Goal: Task Accomplishment & Management: Use online tool/utility

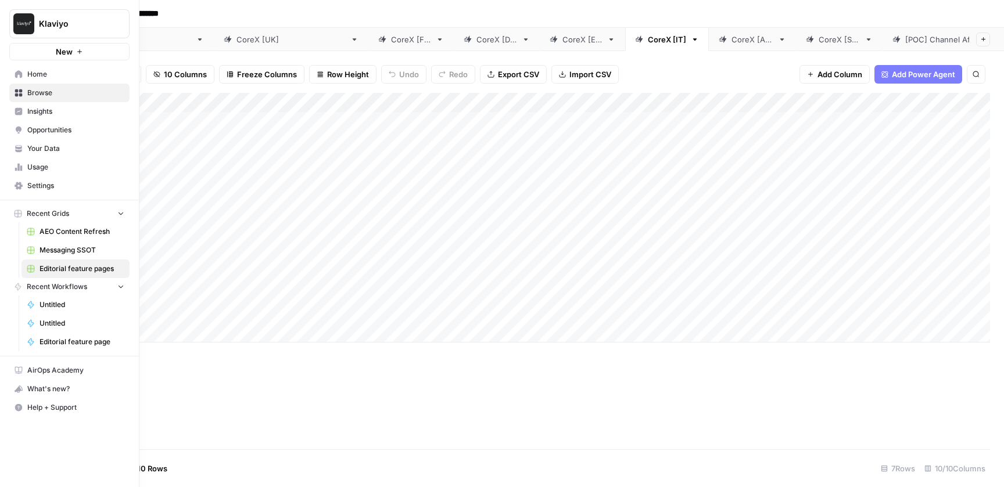
click at [51, 128] on span "Opportunities" at bounding box center [75, 130] width 97 height 10
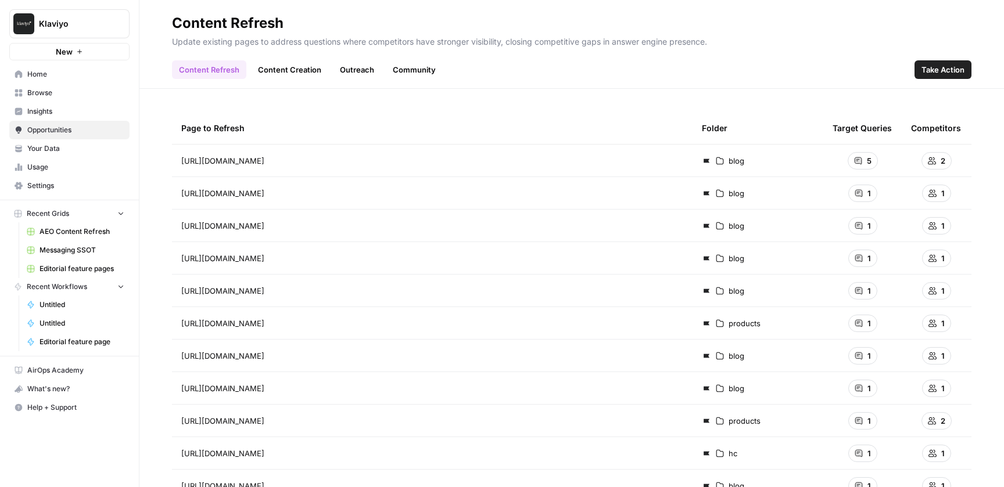
click at [52, 112] on span "Insights" at bounding box center [75, 111] width 97 height 10
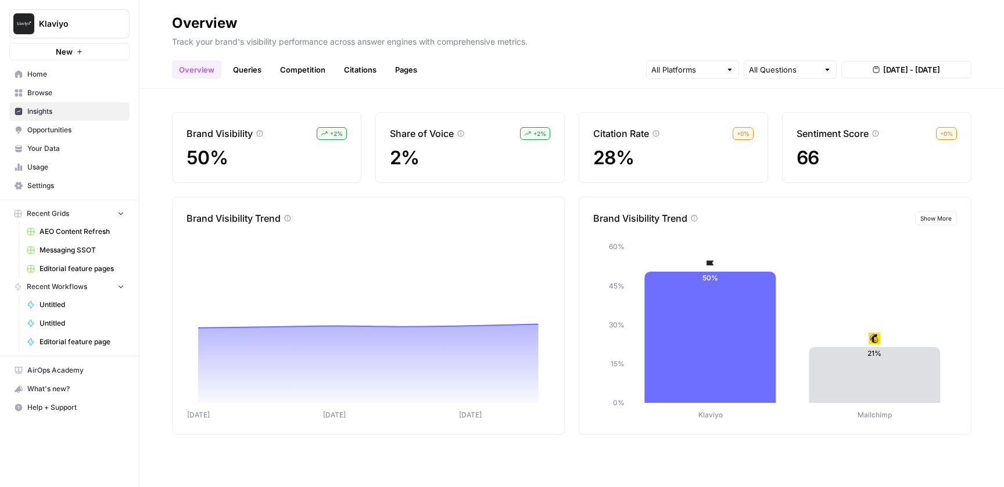
click at [55, 133] on span "Opportunities" at bounding box center [75, 130] width 97 height 10
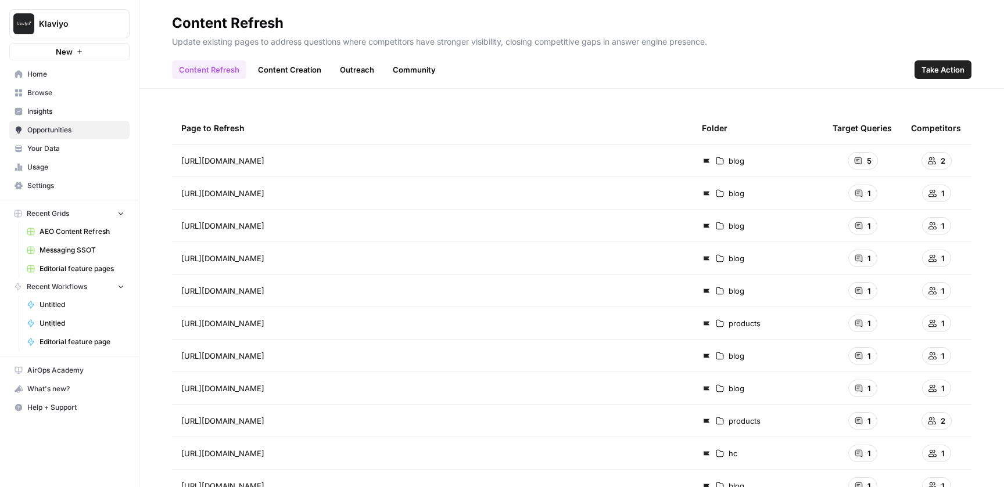
click at [867, 161] on span "5" at bounding box center [869, 161] width 5 height 12
click at [534, 166] on div "[URL][DOMAIN_NAME] Go to page" at bounding box center [432, 161] width 502 height 14
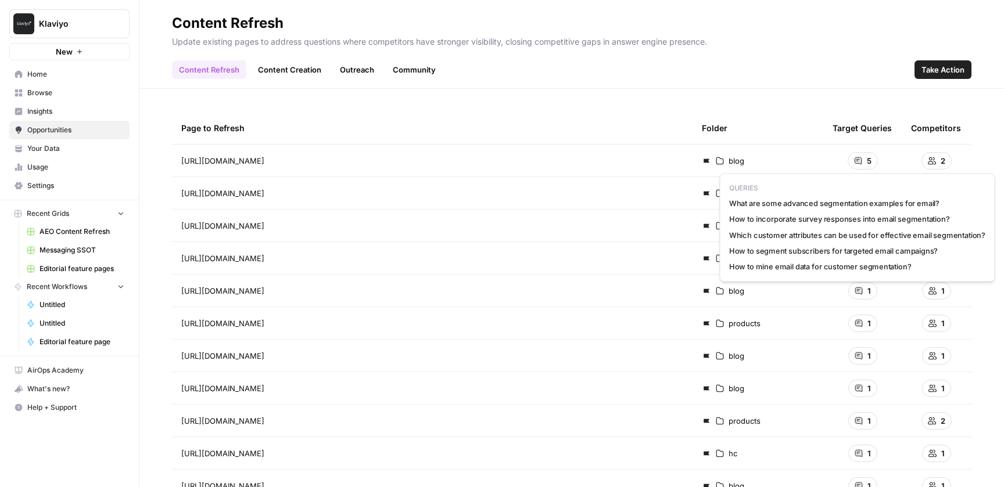
click at [864, 160] on div "5" at bounding box center [862, 160] width 30 height 17
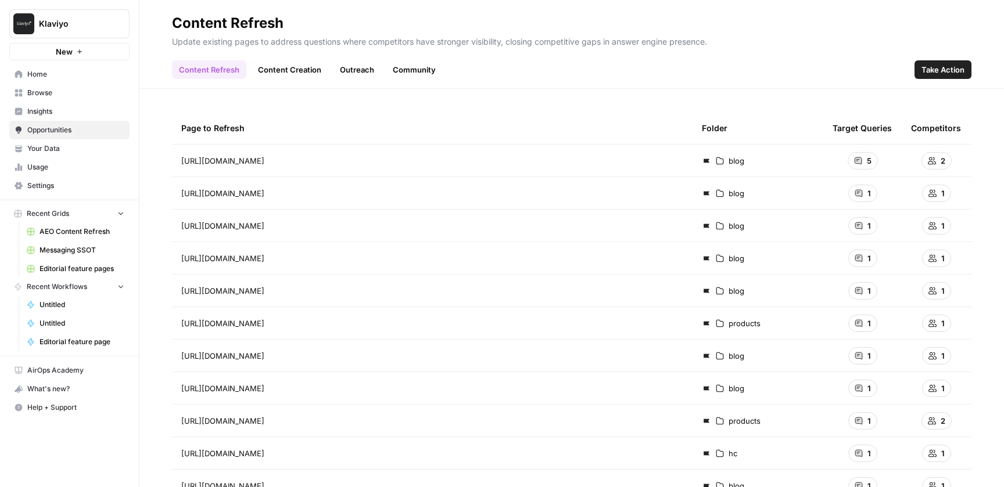
click at [414, 73] on link "Community" at bounding box center [414, 69] width 57 height 19
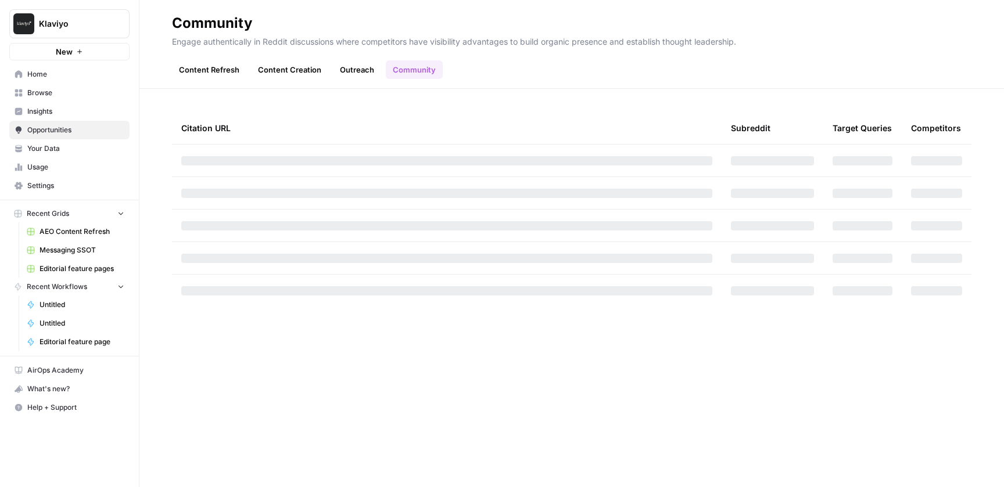
click at [209, 70] on link "Content Refresh" at bounding box center [209, 69] width 74 height 19
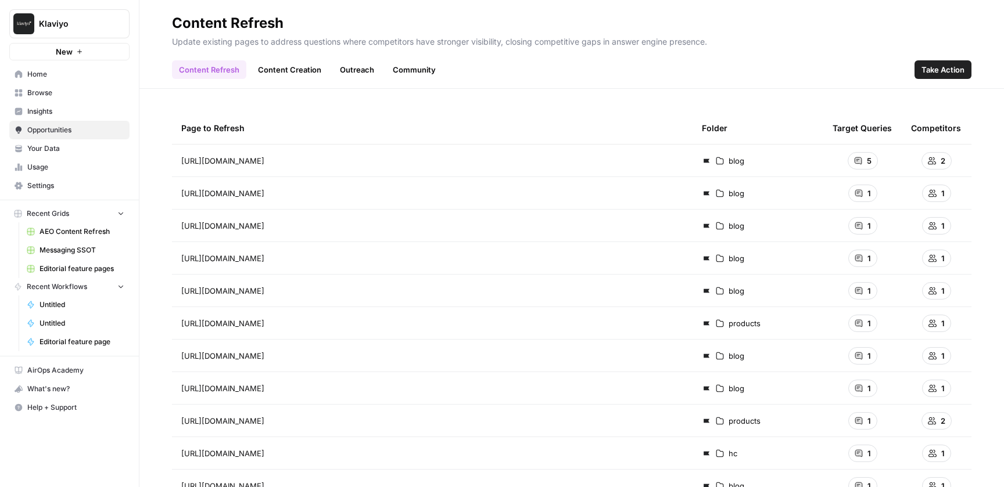
click at [71, 106] on span "Insights" at bounding box center [75, 111] width 97 height 10
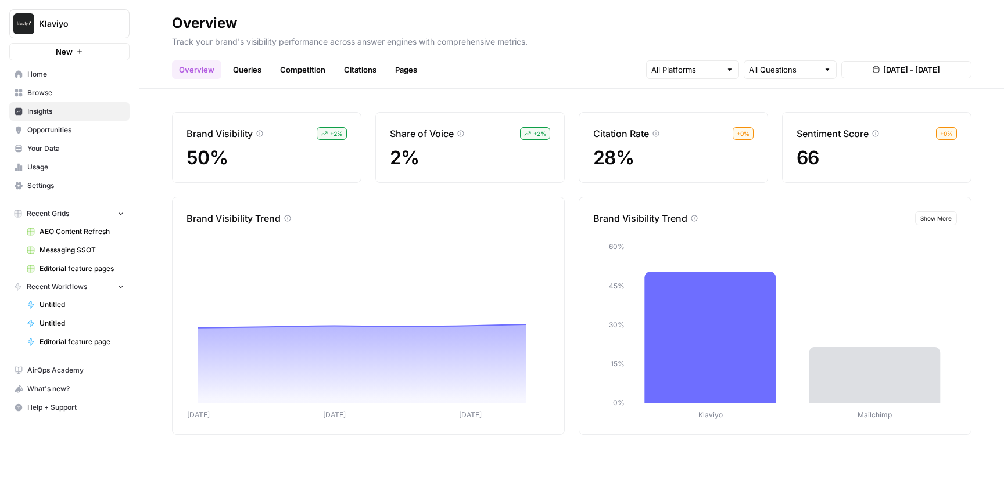
click at [67, 94] on span "Browse" at bounding box center [75, 93] width 97 height 10
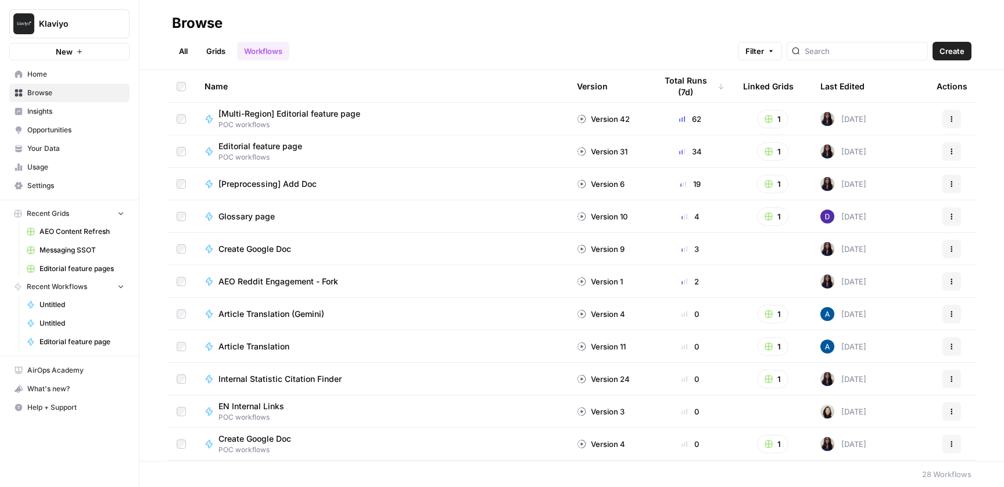
click at [77, 251] on span "Messaging SSOT" at bounding box center [81, 250] width 85 height 10
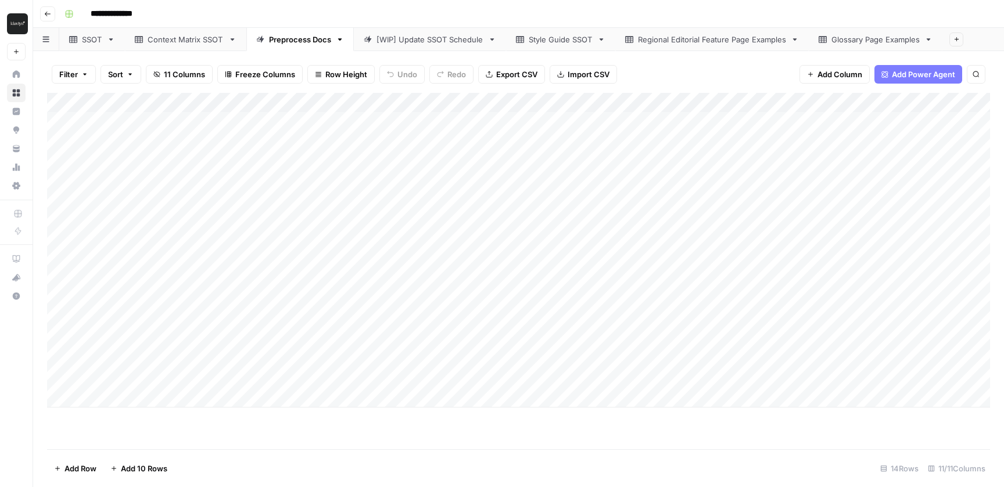
click at [494, 358] on div "Add Column" at bounding box center [518, 250] width 943 height 315
click at [486, 359] on div "Add Column" at bounding box center [518, 250] width 943 height 315
click at [486, 359] on body "**********" at bounding box center [502, 243] width 1004 height 487
click at [440, 359] on div "**********" at bounding box center [306, 361] width 439 height 20
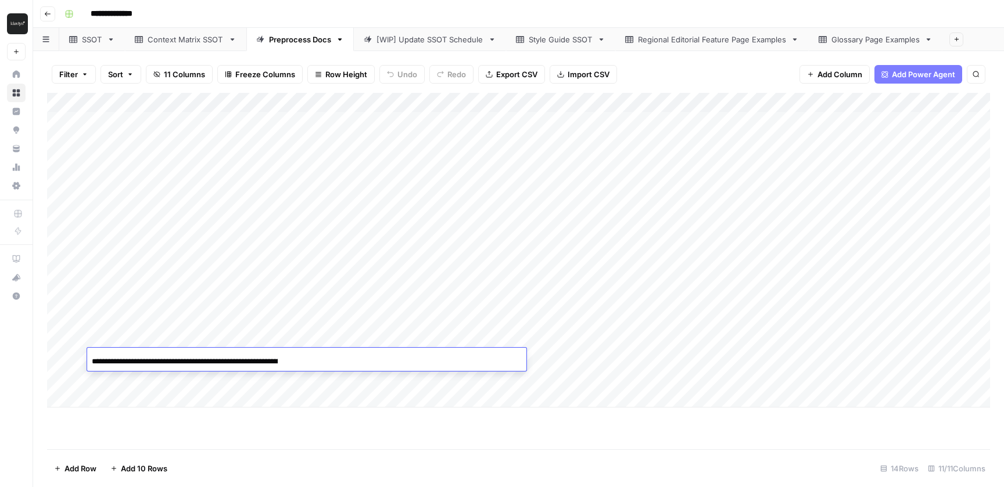
click at [440, 359] on div "**********" at bounding box center [306, 361] width 439 height 20
click at [426, 432] on div "Add Column" at bounding box center [518, 271] width 943 height 357
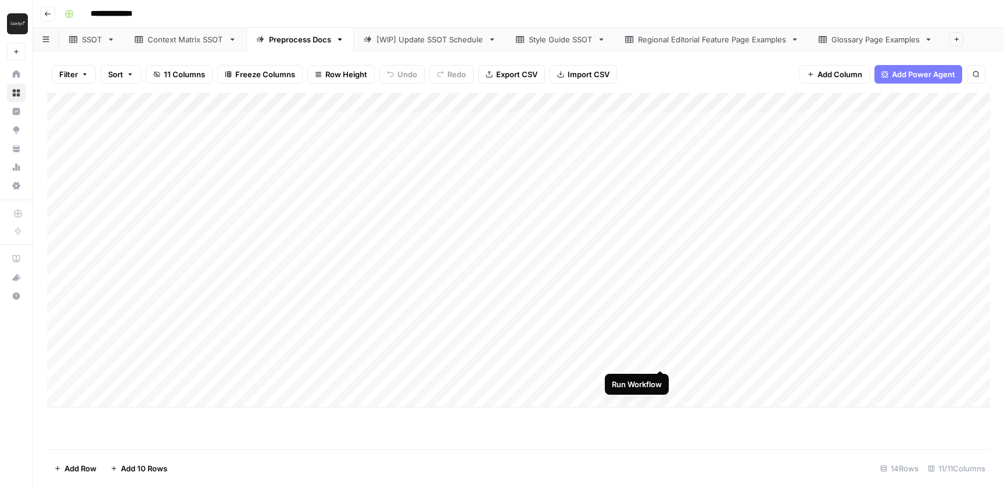
click at [657, 358] on div "Add Column" at bounding box center [518, 250] width 943 height 315
click at [484, 357] on div "Add Column" at bounding box center [518, 250] width 943 height 315
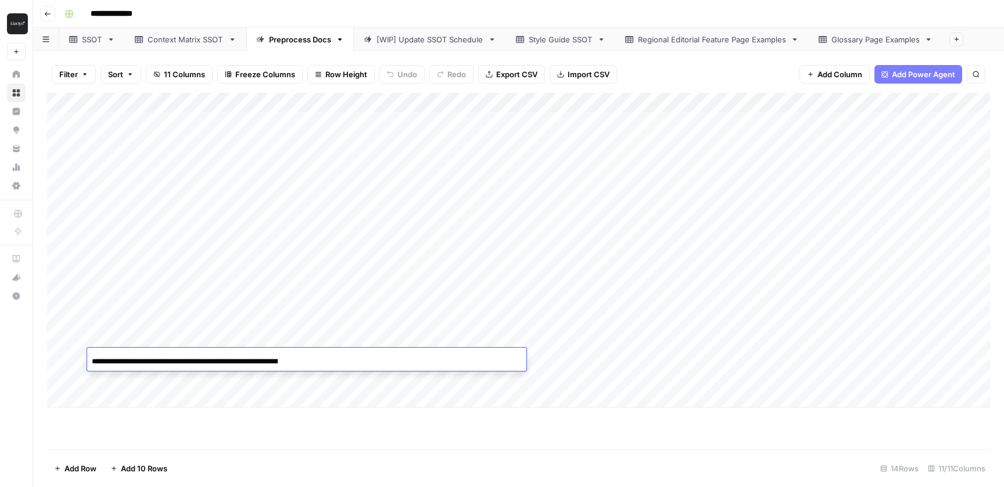
scroll to position [0, 188]
click at [263, 361] on input "**********" at bounding box center [185, 362] width 186 height 14
click at [396, 419] on div "Add Column" at bounding box center [518, 271] width 943 height 357
click at [515, 359] on div "Add Column" at bounding box center [518, 250] width 943 height 315
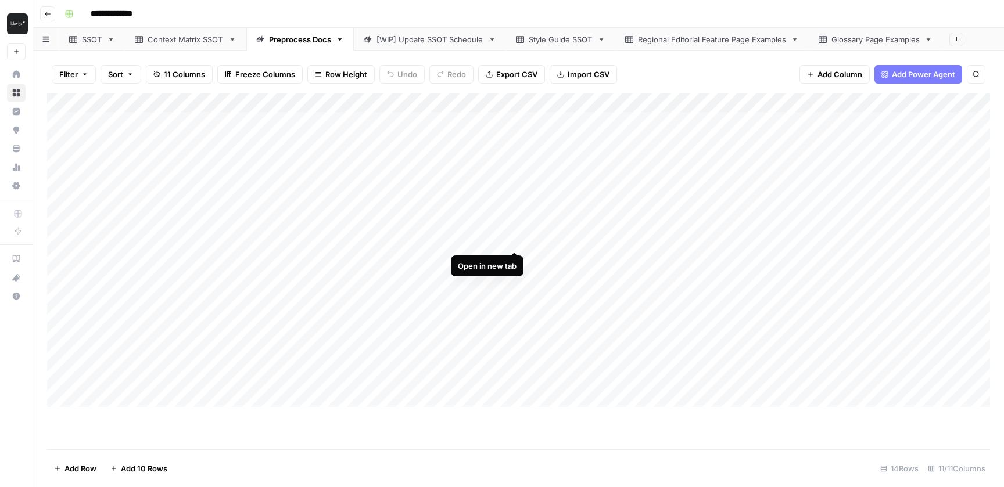
click at [514, 238] on div "Add Column" at bounding box center [518, 250] width 943 height 315
click at [515, 121] on div "Add Column" at bounding box center [518, 250] width 943 height 315
click at [491, 360] on div "Add Column" at bounding box center [518, 250] width 943 height 315
click at [484, 356] on div "Add Column" at bounding box center [518, 250] width 943 height 315
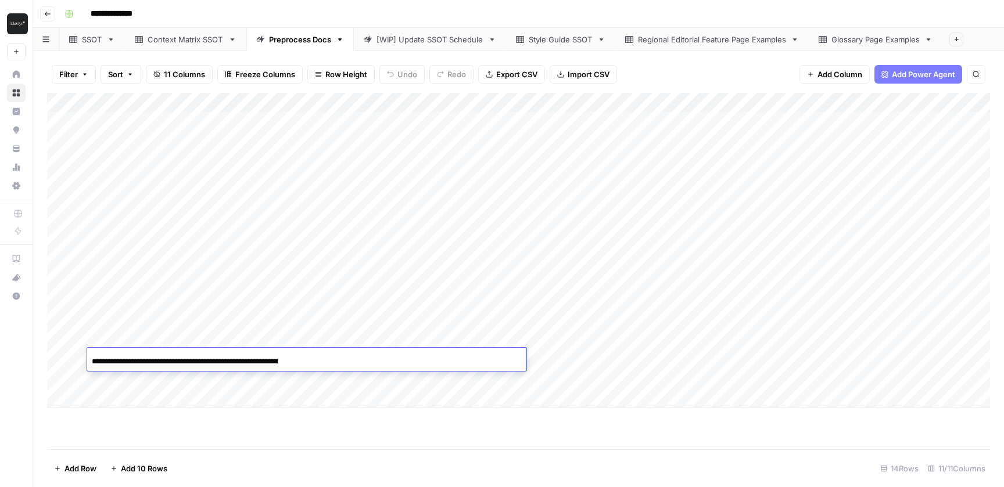
click at [455, 358] on div "**********" at bounding box center [306, 361] width 439 height 20
click at [59, 354] on div "Add Column" at bounding box center [518, 250] width 943 height 315
click at [67, 466] on span "Delete 1 Row" at bounding box center [77, 469] width 46 height 12
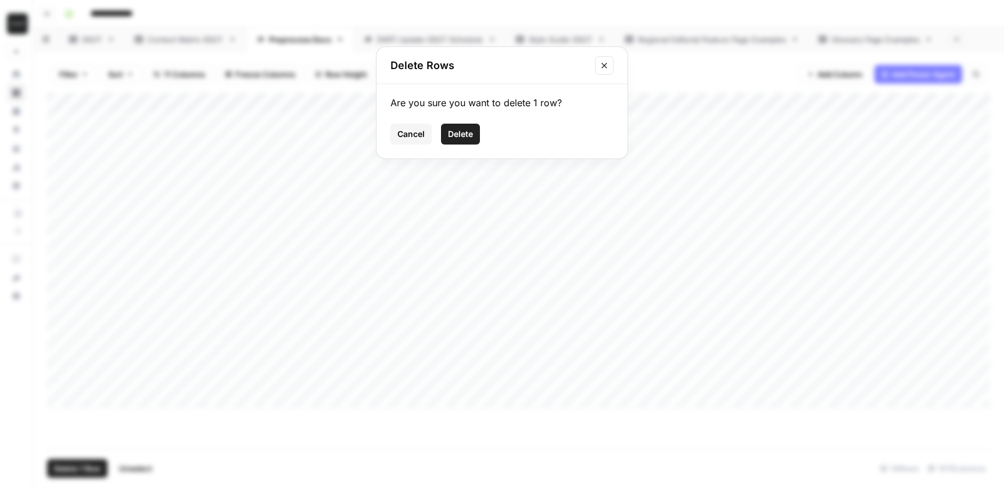
click at [454, 134] on span "Delete" at bounding box center [460, 134] width 25 height 12
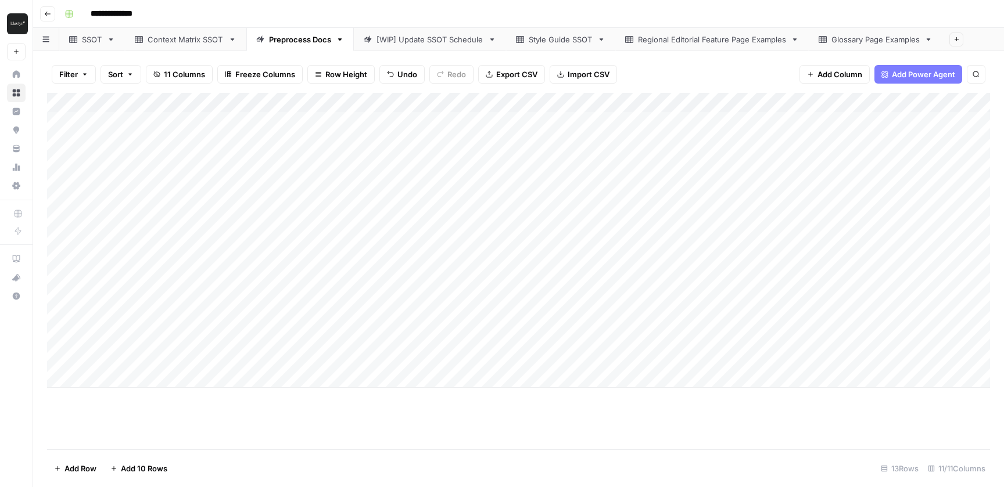
click at [465, 355] on div "Add Column" at bounding box center [518, 240] width 943 height 295
click at [444, 357] on div "Add Column" at bounding box center [518, 240] width 943 height 295
click at [444, 357] on div at bounding box center [306, 361] width 439 height 20
click at [407, 357] on div at bounding box center [306, 361] width 439 height 20
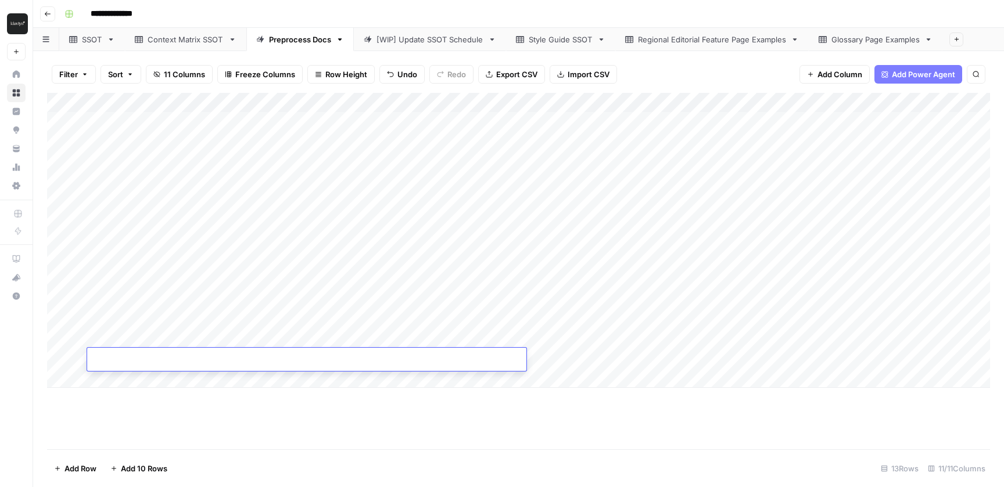
click at [502, 362] on div at bounding box center [306, 361] width 439 height 20
click at [476, 358] on div at bounding box center [306, 361] width 439 height 20
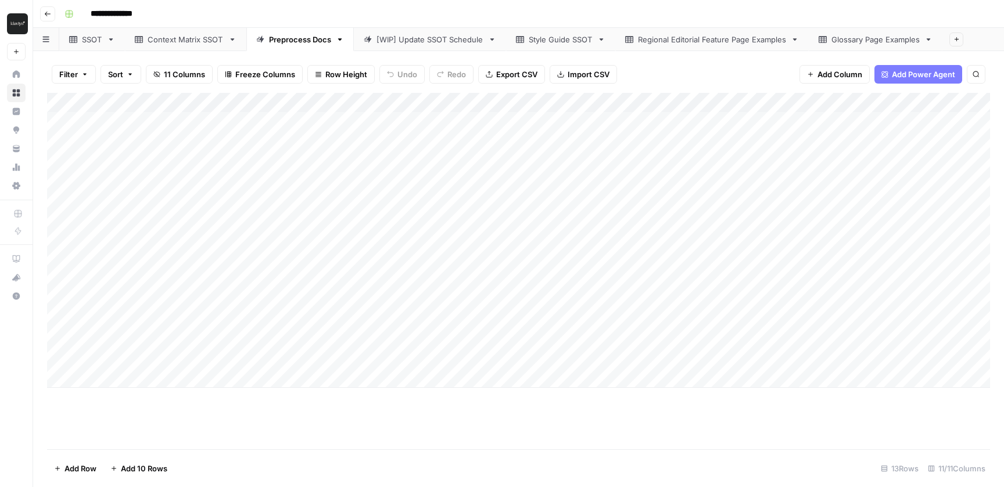
click at [445, 353] on div "Add Column" at bounding box center [518, 240] width 943 height 295
type input "**********"
click at [547, 423] on div "Add Column" at bounding box center [518, 271] width 943 height 357
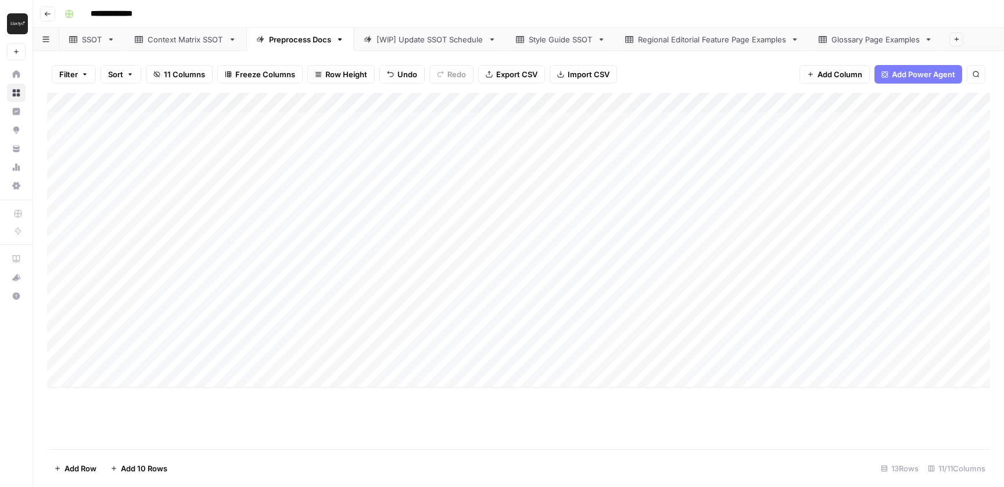
click at [594, 358] on div "Add Column" at bounding box center [518, 240] width 943 height 295
click at [128, 378] on div "Add Column" at bounding box center [518, 240] width 943 height 295
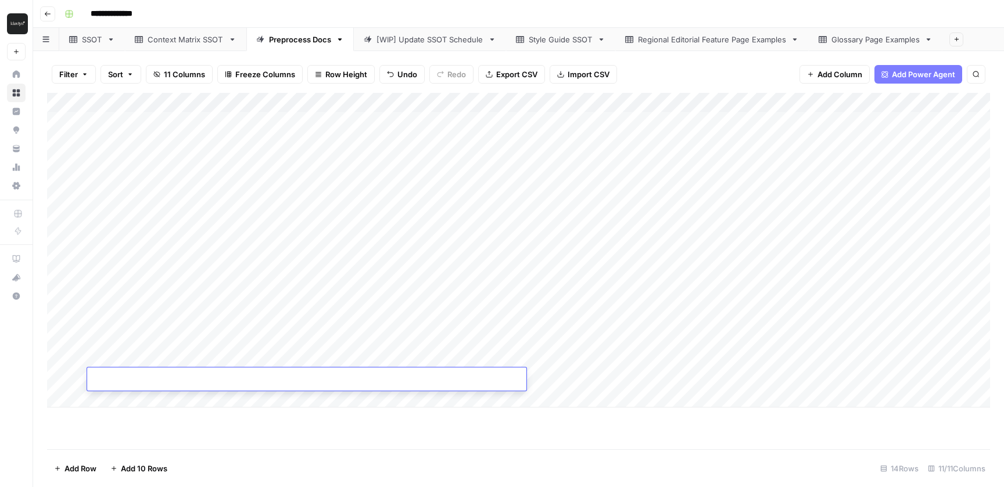
type input "**********"
click at [421, 430] on div "Add Column" at bounding box center [518, 271] width 943 height 357
click at [601, 378] on div "Add Column" at bounding box center [518, 250] width 943 height 315
click at [275, 390] on div "Add Column" at bounding box center [518, 250] width 943 height 315
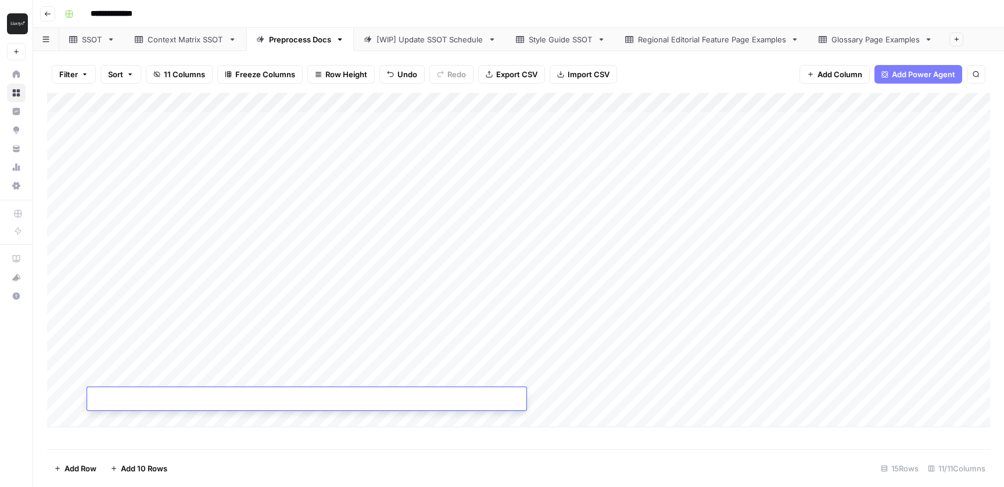
click at [270, 399] on input at bounding box center [185, 401] width 186 height 14
type input "**********"
click at [403, 443] on div "Add Column" at bounding box center [518, 271] width 943 height 357
click at [599, 397] on div "Add Column" at bounding box center [518, 260] width 943 height 335
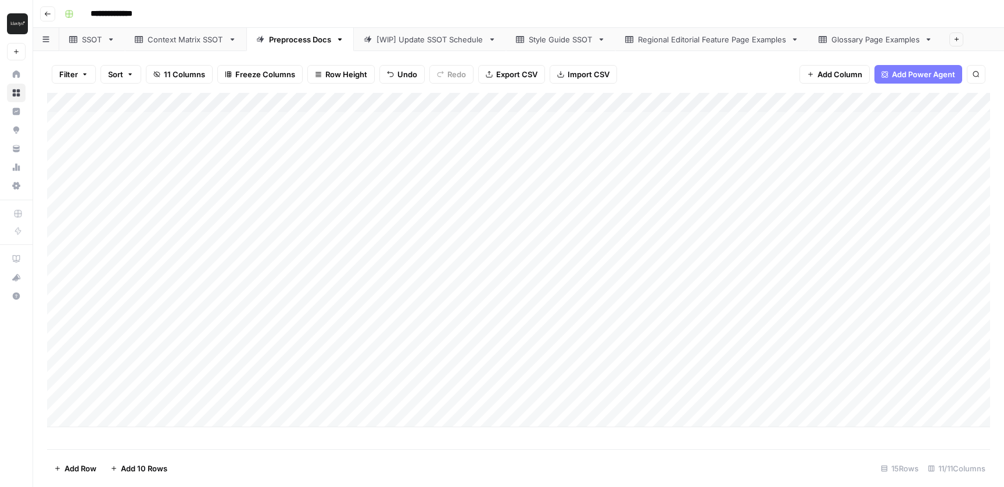
click at [325, 413] on div "Add Column" at bounding box center [518, 260] width 943 height 335
type input "**********"
click at [597, 417] on div "Add Column" at bounding box center [518, 270] width 943 height 354
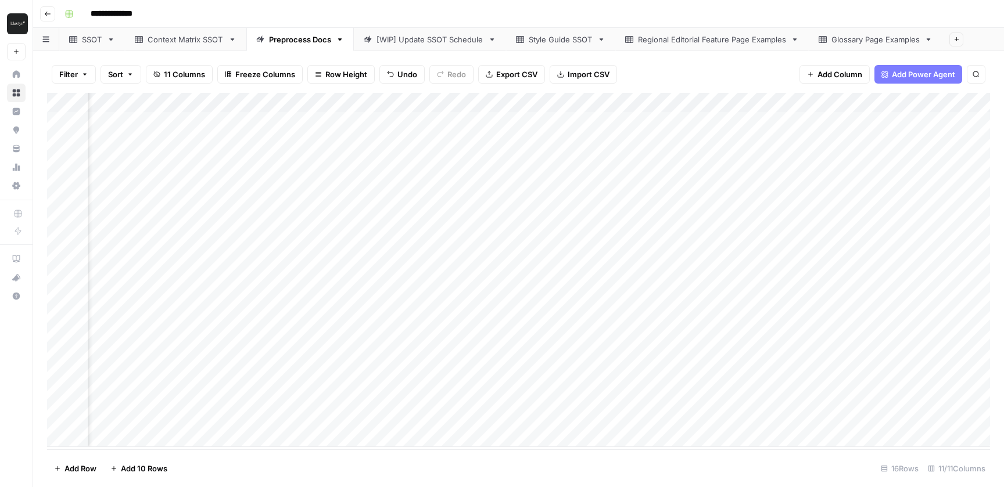
scroll to position [0, 0]
click at [85, 36] on div "SSOT" at bounding box center [92, 40] width 20 height 12
click at [526, 382] on div "Add Column" at bounding box center [518, 271] width 943 height 357
click at [216, 379] on div "Add Column" at bounding box center [518, 271] width 943 height 357
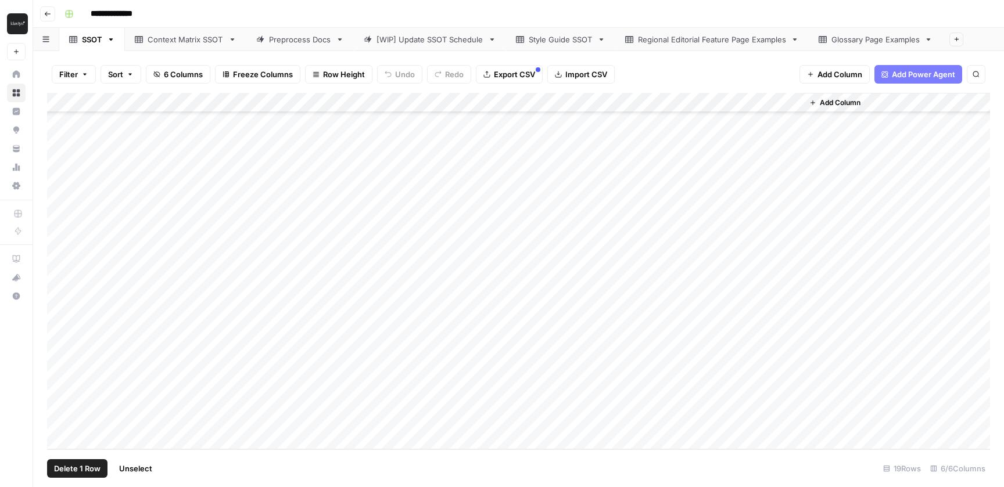
click at [68, 380] on div "Add Column" at bounding box center [518, 271] width 943 height 357
click at [70, 400] on div "Add Column" at bounding box center [518, 271] width 943 height 357
click at [78, 465] on span "Delete 2 Rows" at bounding box center [80, 469] width 52 height 12
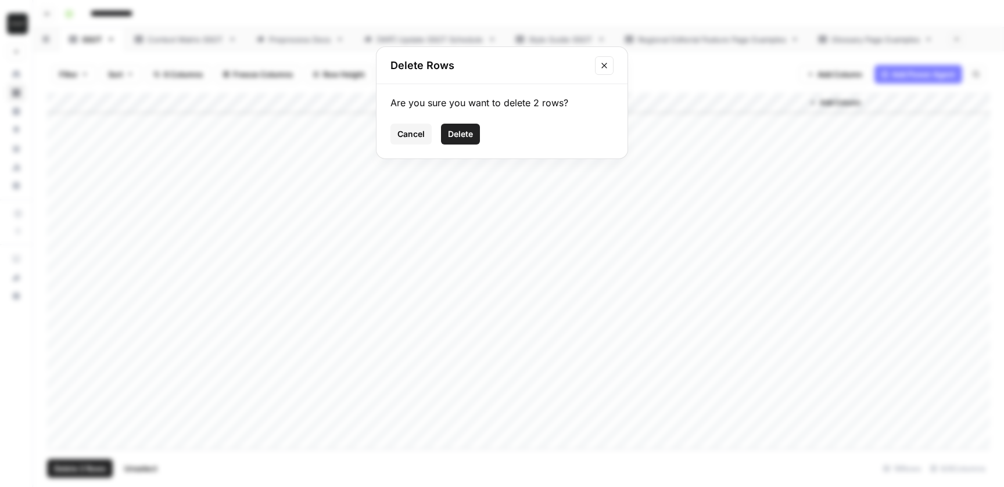
click at [459, 140] on button "Delete" at bounding box center [460, 134] width 39 height 21
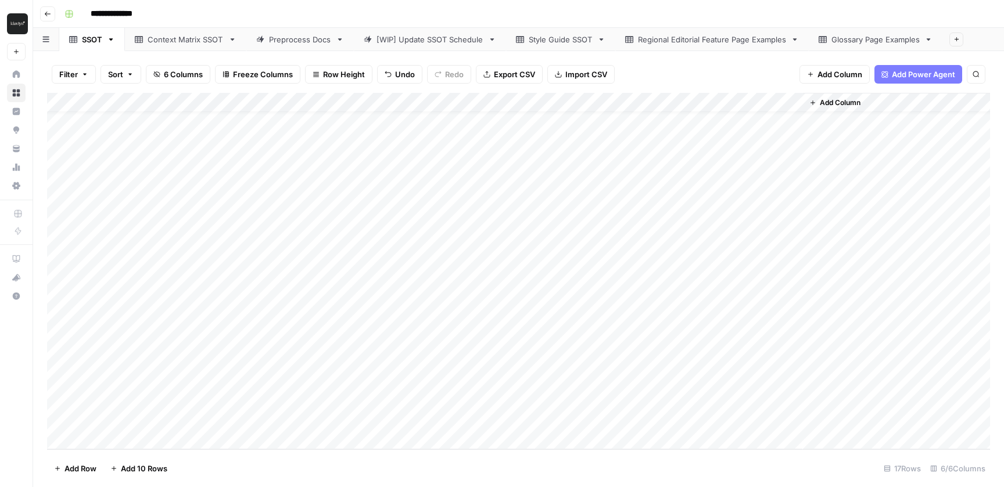
scroll to position [0, 0]
click at [290, 41] on div "Preprocess Docs" at bounding box center [300, 40] width 62 height 12
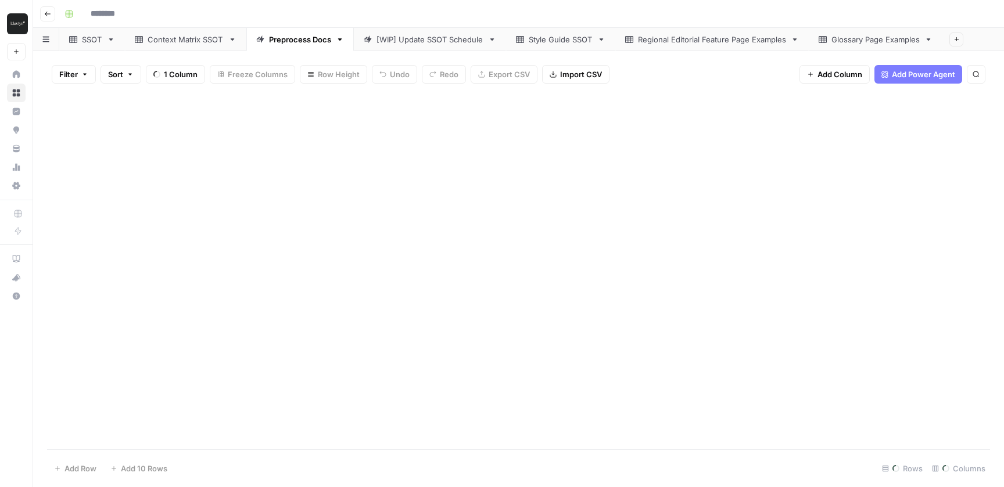
type input "**********"
click at [799, 419] on div "Add Column" at bounding box center [518, 270] width 943 height 354
click at [799, 420] on div "Add Column" at bounding box center [518, 270] width 943 height 354
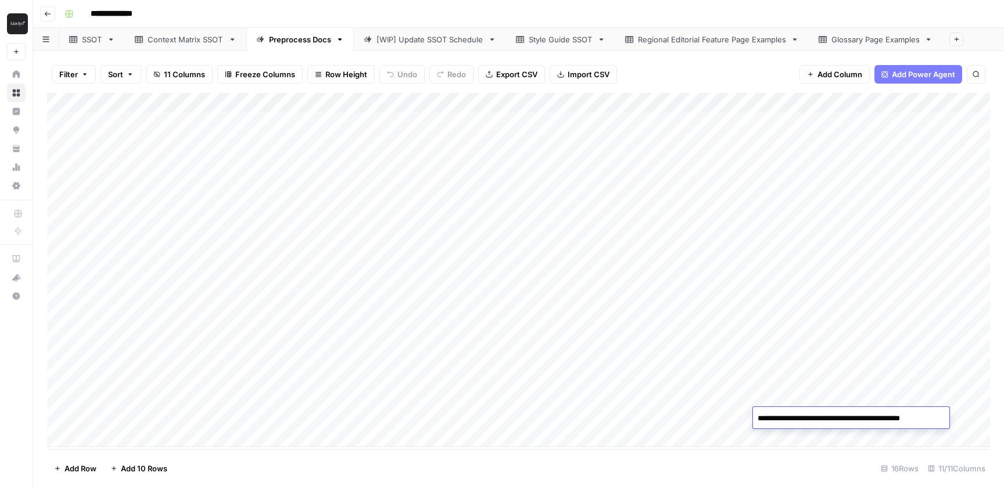
click at [799, 420] on textarea "**********" at bounding box center [849, 419] width 193 height 16
click at [824, 419] on textarea "**********" at bounding box center [849, 419] width 193 height 16
drag, startPoint x: 824, startPoint y: 419, endPoint x: 934, endPoint y: 419, distance: 109.8
click at [934, 419] on textarea "**********" at bounding box center [849, 419] width 193 height 16
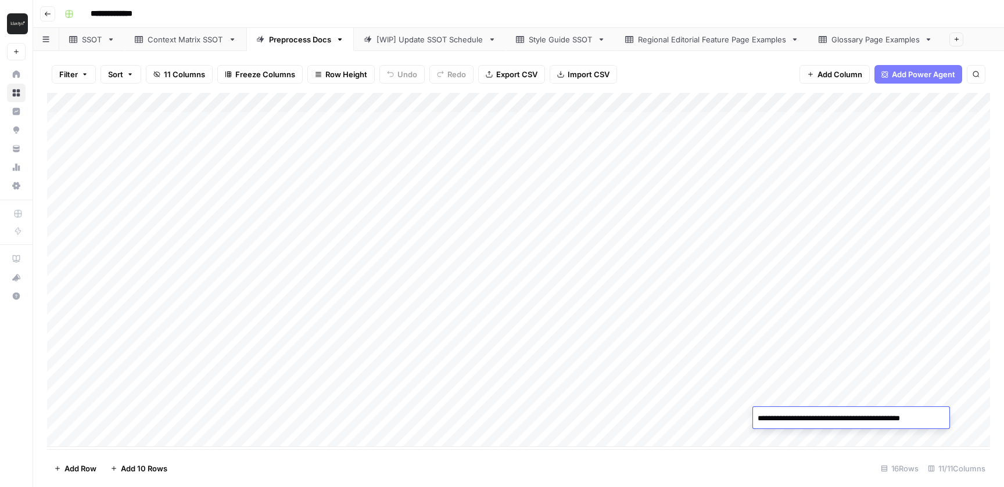
click at [497, 420] on div "Add Column" at bounding box center [518, 270] width 943 height 354
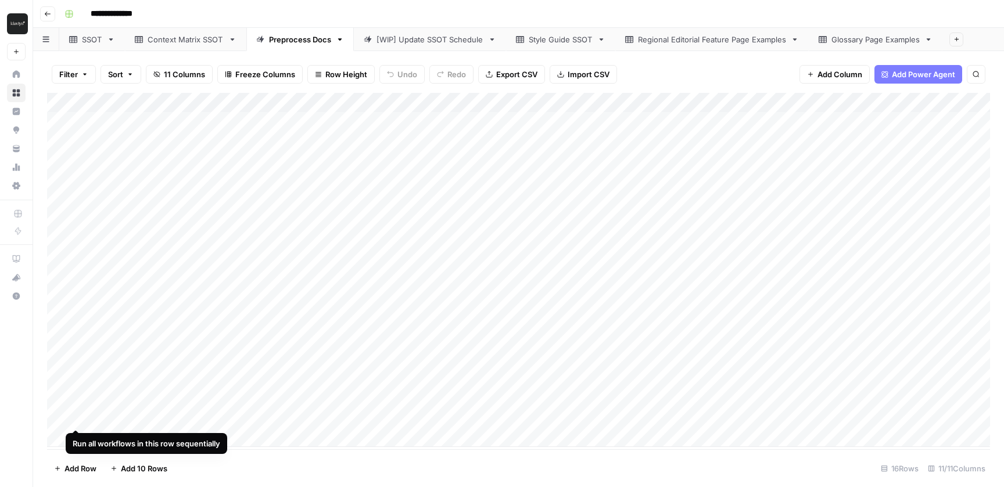
click at [61, 419] on div "Add Column" at bounding box center [518, 270] width 943 height 354
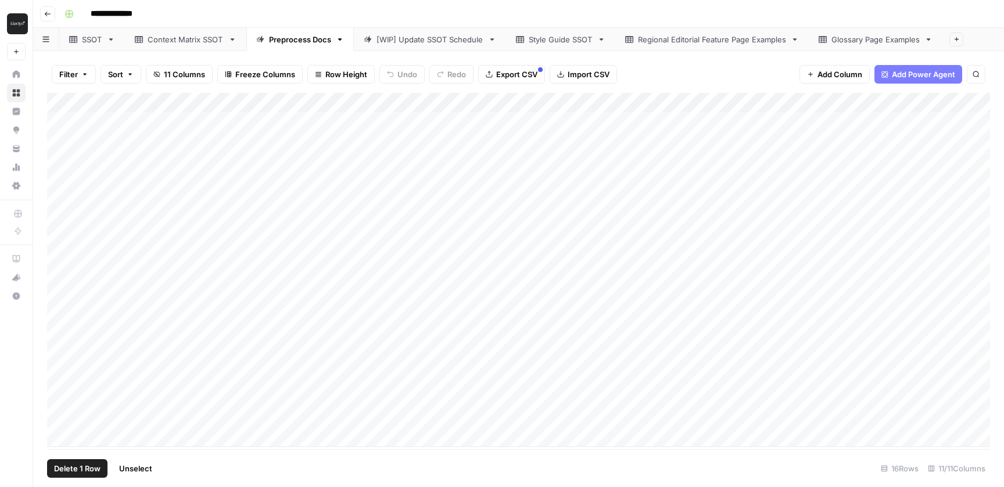
click at [82, 468] on span "Delete 1 Row" at bounding box center [77, 469] width 46 height 12
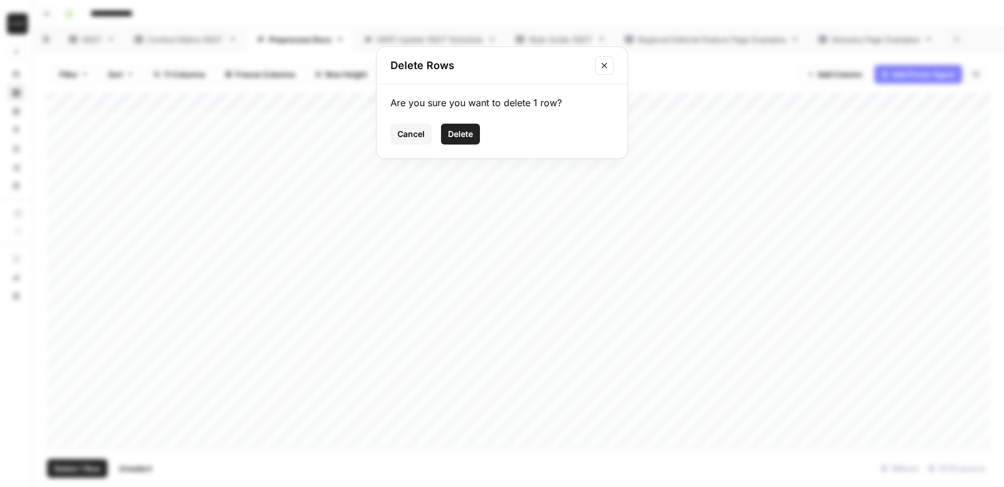
click at [452, 137] on span "Delete" at bounding box center [460, 134] width 25 height 12
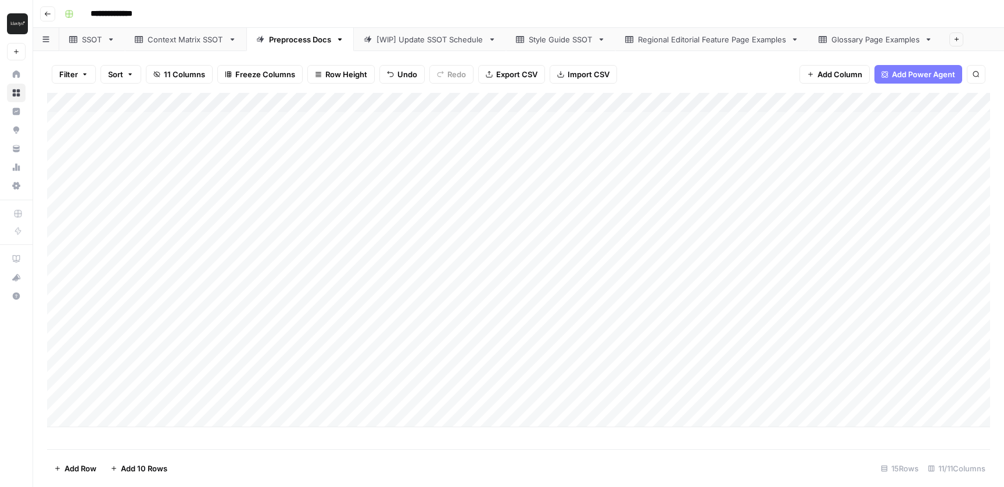
click at [450, 417] on div "Add Column" at bounding box center [518, 260] width 943 height 335
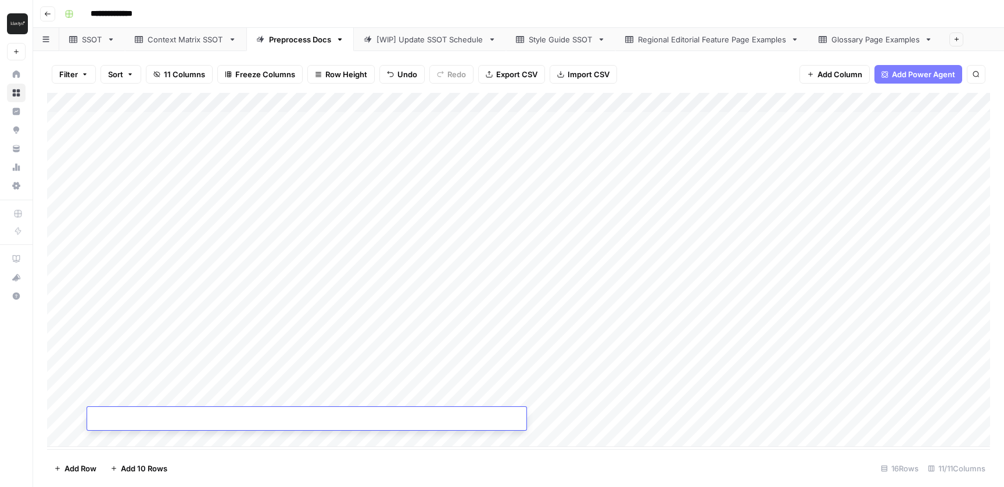
type input "**********"
click at [477, 460] on footer "Add Row Add 10 Rows 16 Rows 11/11 Columns" at bounding box center [518, 469] width 943 height 38
click at [537, 416] on div "Add Column" at bounding box center [518, 270] width 943 height 354
click at [91, 39] on div "SSOT" at bounding box center [92, 40] width 20 height 12
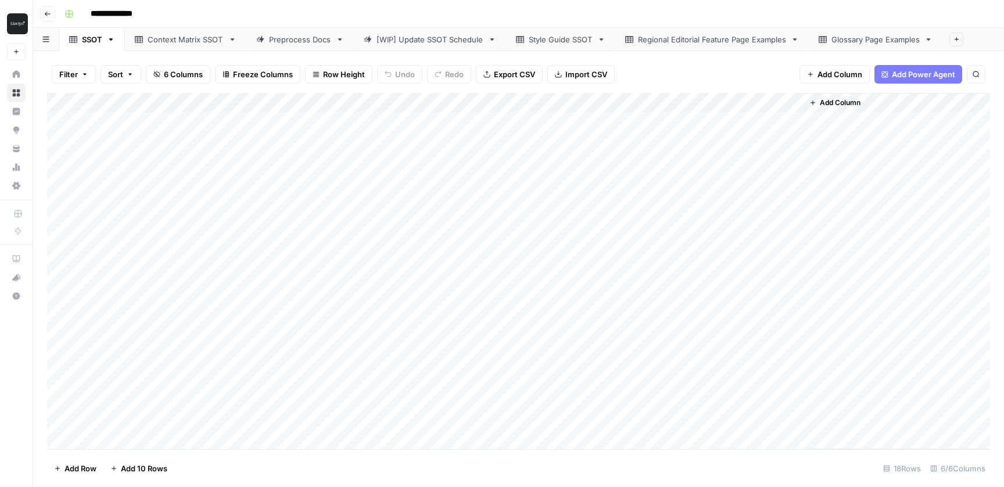
click at [182, 41] on div "Context Matrix SSOT" at bounding box center [186, 40] width 76 height 12
click at [296, 37] on div "Preprocess Docs" at bounding box center [300, 40] width 62 height 12
click at [61, 415] on div "Add Column" at bounding box center [518, 270] width 943 height 354
click at [82, 468] on span "Delete 1 Row" at bounding box center [77, 469] width 46 height 12
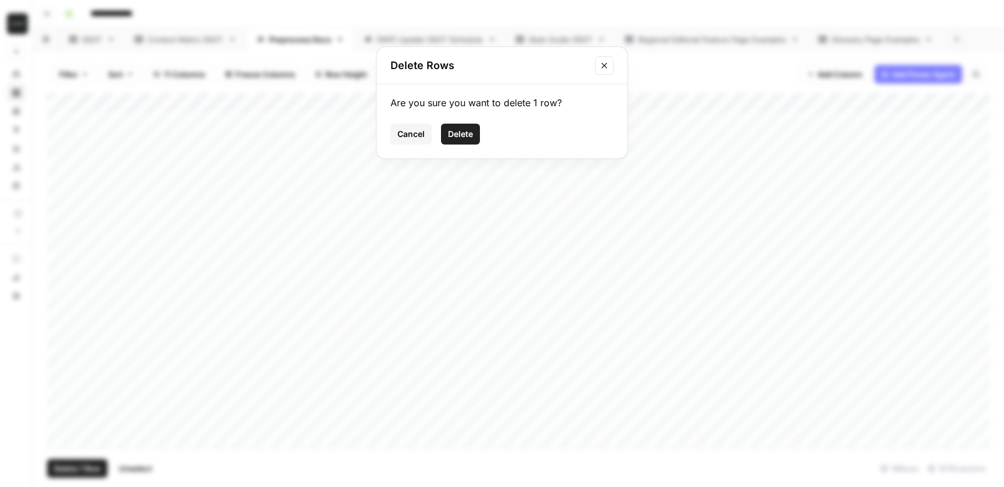
click at [468, 136] on span "Delete" at bounding box center [460, 134] width 25 height 12
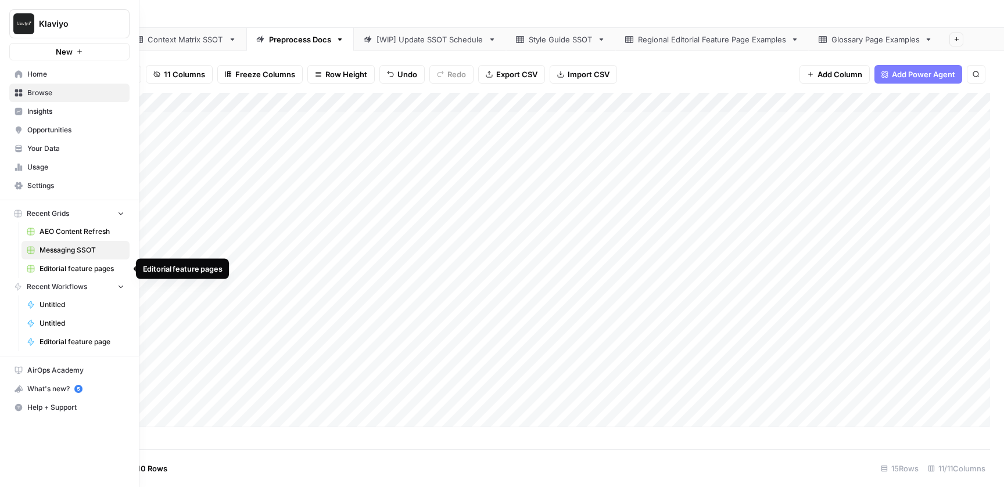
click at [64, 267] on span "Editorial feature pages" at bounding box center [81, 269] width 85 height 10
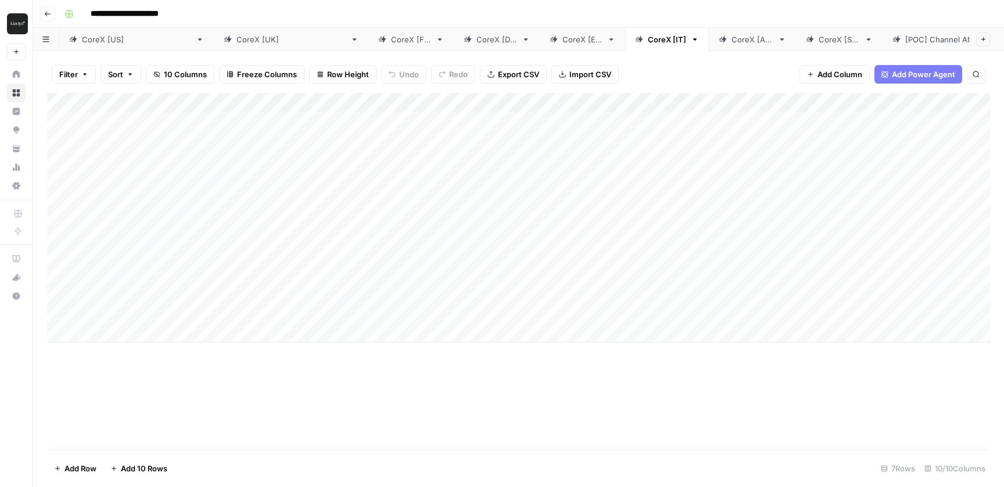
click at [124, 333] on div "Add Column" at bounding box center [518, 218] width 943 height 250
type textarea "**********"
click at [313, 340] on div "Add Column" at bounding box center [518, 233] width 943 height 280
click at [312, 339] on div "Add Column" at bounding box center [518, 233] width 943 height 280
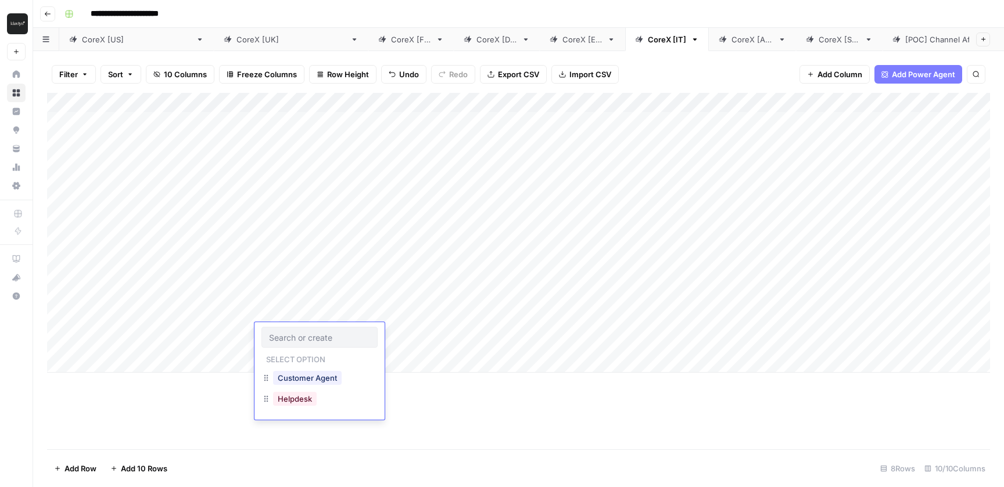
click at [304, 337] on input "text" at bounding box center [319, 337] width 101 height 10
type input "Marketing Agent"
click at [418, 336] on div "Add Column" at bounding box center [518, 233] width 943 height 280
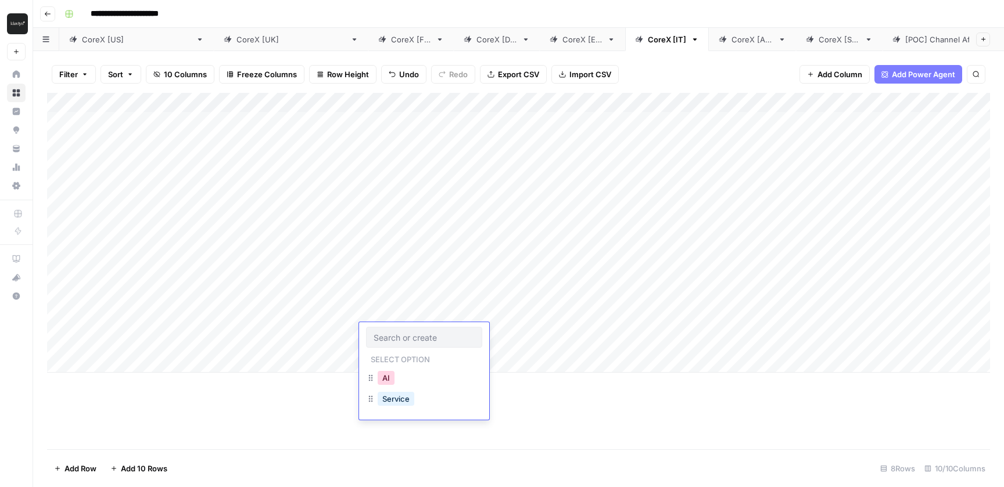
click at [383, 381] on button "AI" at bounding box center [386, 378] width 17 height 14
click at [489, 401] on div "Add Column" at bounding box center [518, 271] width 943 height 357
click at [62, 339] on div "Add Column" at bounding box center [518, 233] width 943 height 280
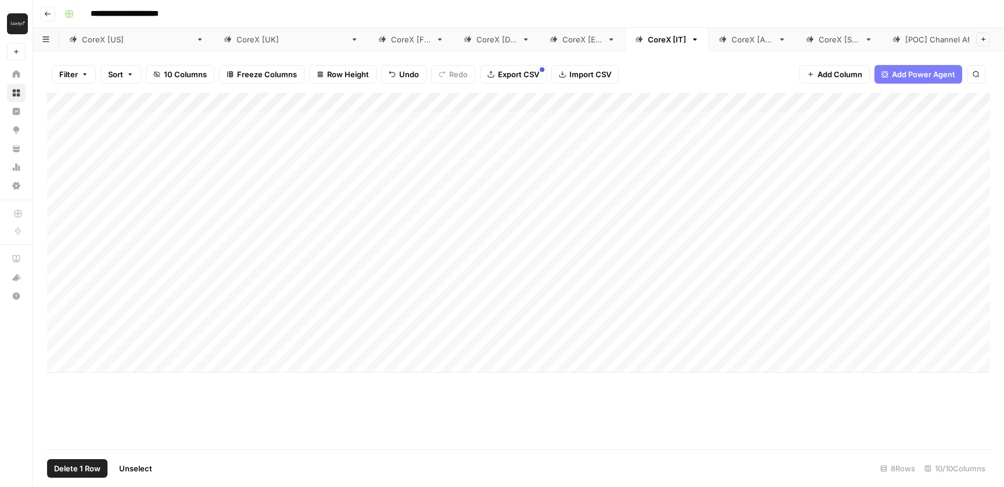
click at [81, 462] on button "Delete 1 Row" at bounding box center [77, 468] width 60 height 19
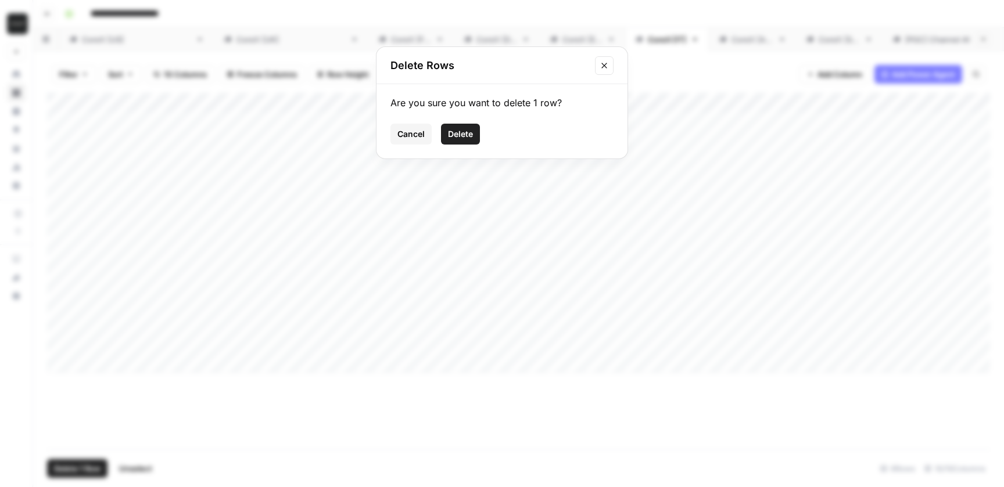
click at [462, 131] on span "Delete" at bounding box center [460, 134] width 25 height 12
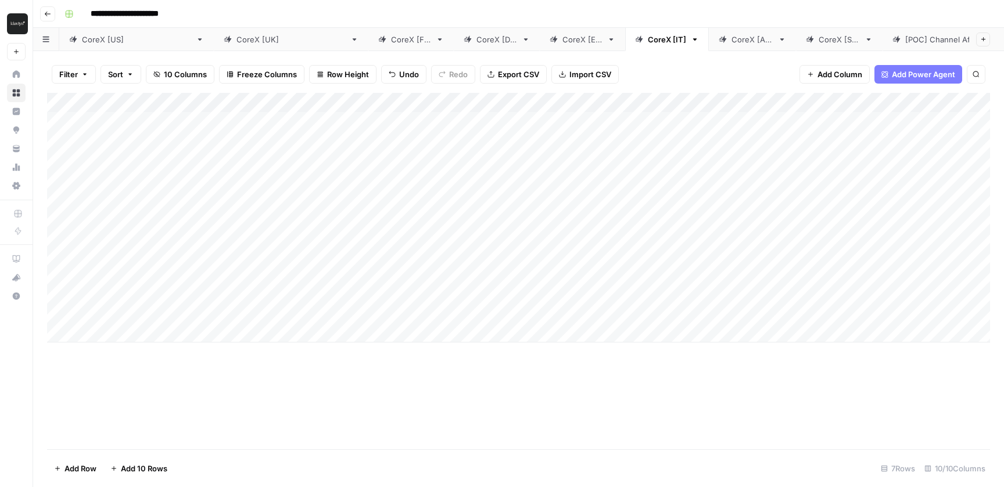
click at [101, 44] on div "CoreX [[GEOGRAPHIC_DATA]]" at bounding box center [136, 40] width 109 height 12
click at [125, 334] on div "Add Column" at bounding box center [518, 218] width 943 height 250
type textarea "**********"
click at [314, 332] on div "Add Column" at bounding box center [518, 233] width 943 height 280
click at [306, 336] on div "Add Column" at bounding box center [518, 233] width 943 height 280
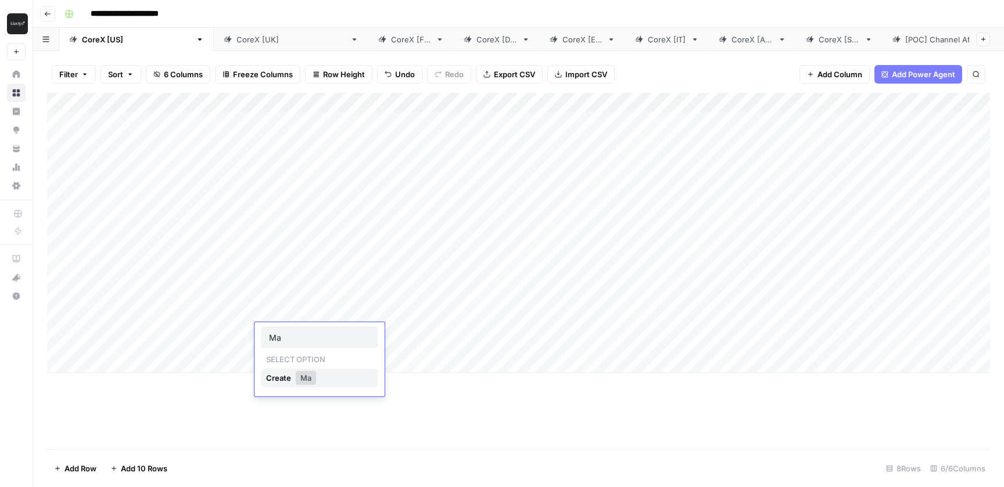
type input "Marketing Agent"
click at [404, 336] on div "Add Column" at bounding box center [518, 233] width 943 height 280
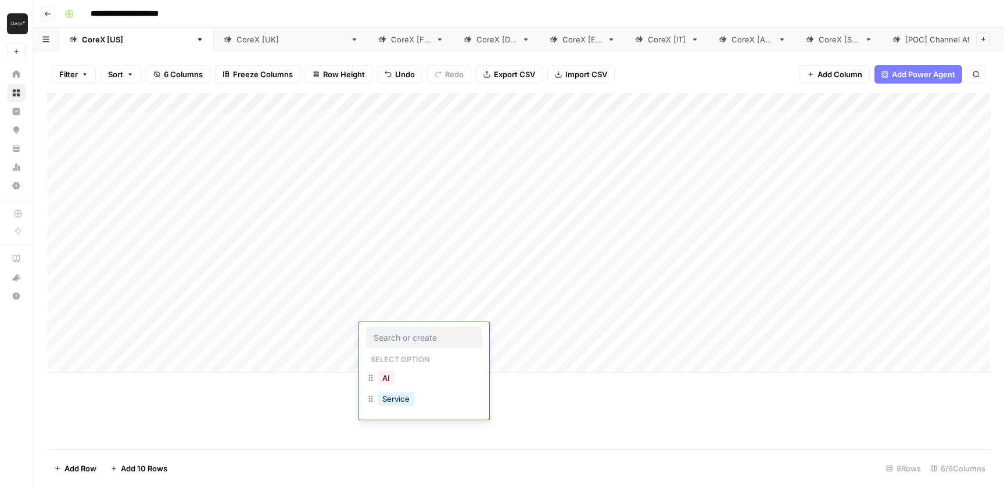
click at [394, 379] on button "AI" at bounding box center [386, 378] width 17 height 14
click at [530, 332] on div "Add Column" at bounding box center [518, 233] width 943 height 280
click at [236, 41] on div "CoreX [[GEOGRAPHIC_DATA]]" at bounding box center [290, 40] width 109 height 12
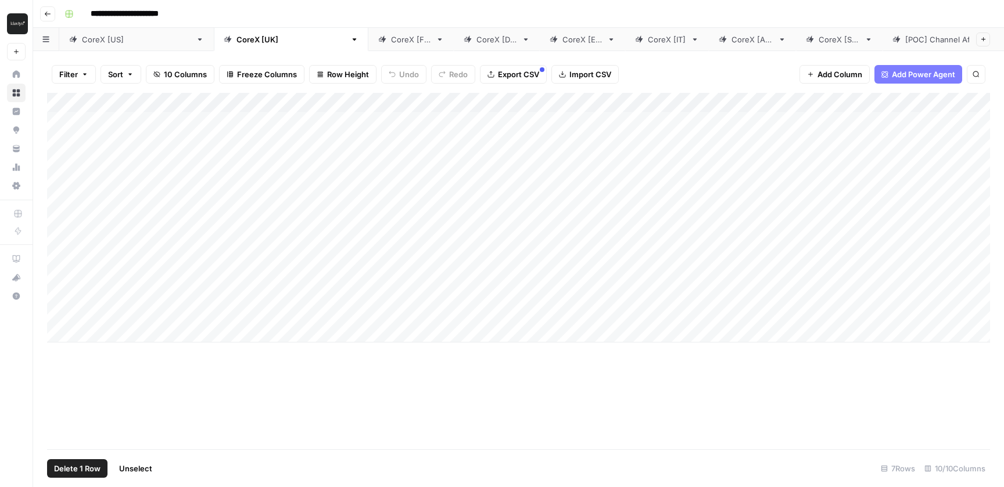
click at [58, 127] on div "Add Column" at bounding box center [518, 218] width 943 height 250
click at [60, 220] on div "Add Column" at bounding box center [518, 218] width 943 height 250
click at [59, 247] on div "Add Column" at bounding box center [518, 218] width 943 height 250
click at [59, 275] on div "Add Column" at bounding box center [518, 218] width 943 height 250
click at [60, 307] on div "Add Column" at bounding box center [518, 218] width 943 height 250
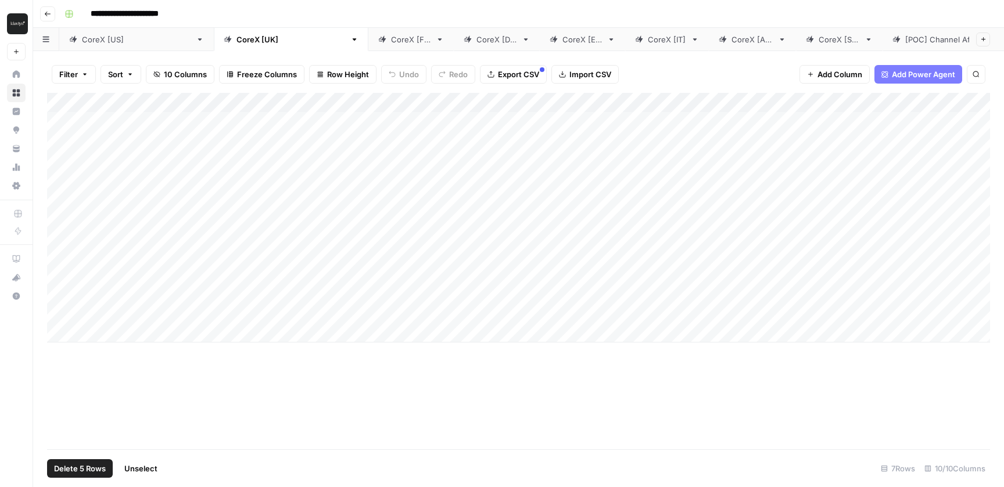
click at [74, 466] on span "Delete 5 Rows" at bounding box center [80, 469] width 52 height 12
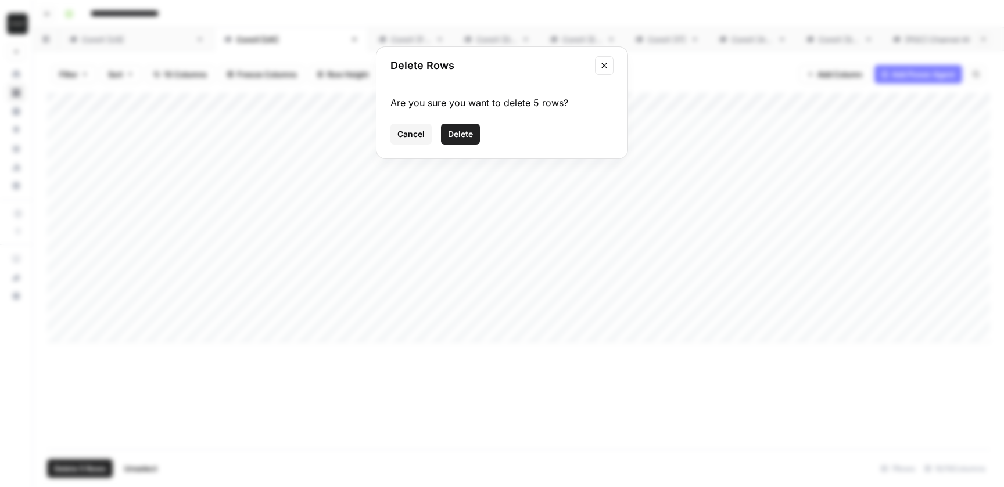
click at [462, 136] on span "Delete" at bounding box center [460, 134] width 25 height 12
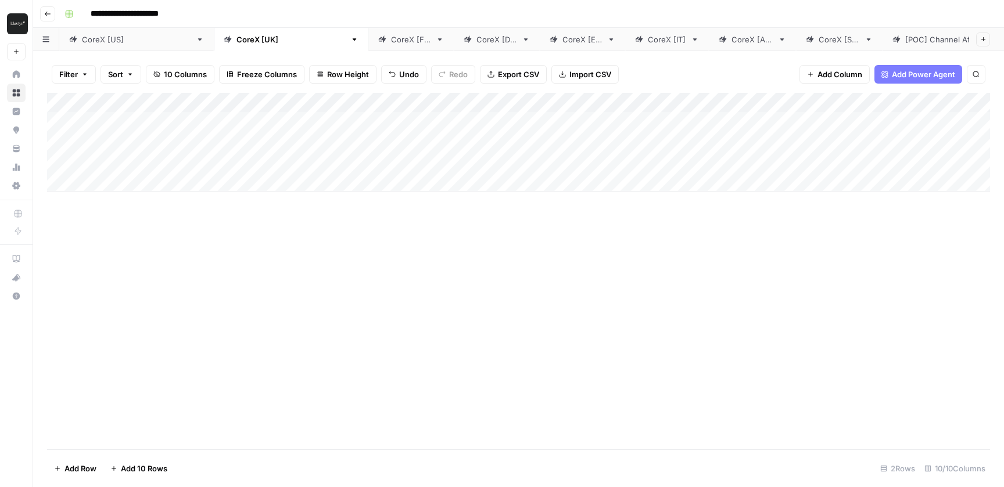
click at [391, 42] on div "CoreX [FR]" at bounding box center [411, 40] width 40 height 12
click at [59, 125] on div "Add Column" at bounding box center [518, 218] width 943 height 250
click at [59, 218] on div "Add Column" at bounding box center [518, 218] width 943 height 250
click at [55, 250] on div "Add Column" at bounding box center [518, 218] width 943 height 250
click at [58, 280] on div "Add Column" at bounding box center [518, 218] width 943 height 250
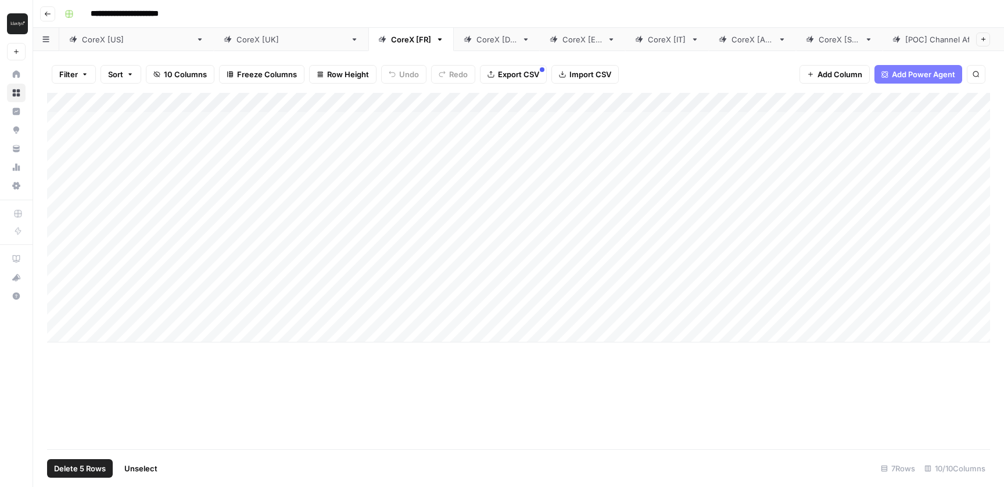
click at [60, 310] on div "Add Column" at bounding box center [518, 218] width 943 height 250
click at [80, 470] on span "Delete 5 Rows" at bounding box center [80, 469] width 52 height 12
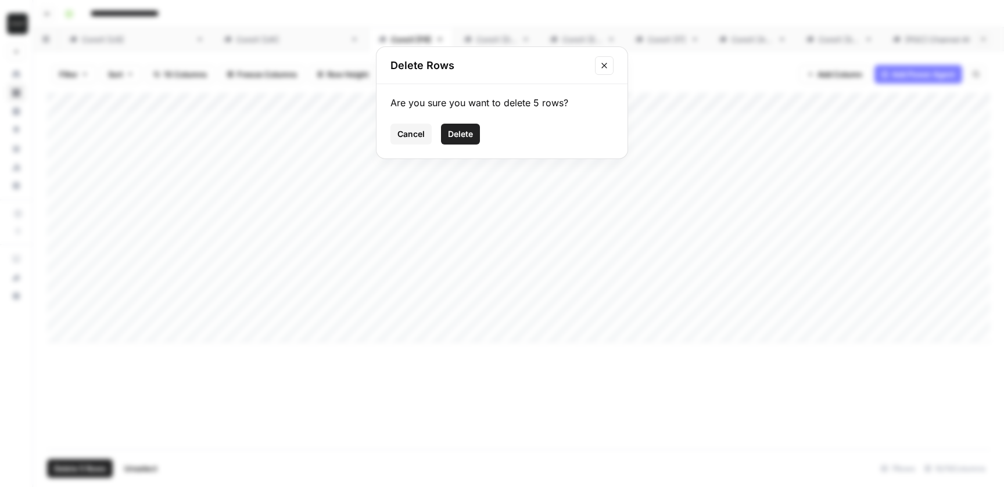
click at [462, 136] on span "Delete" at bounding box center [460, 134] width 25 height 12
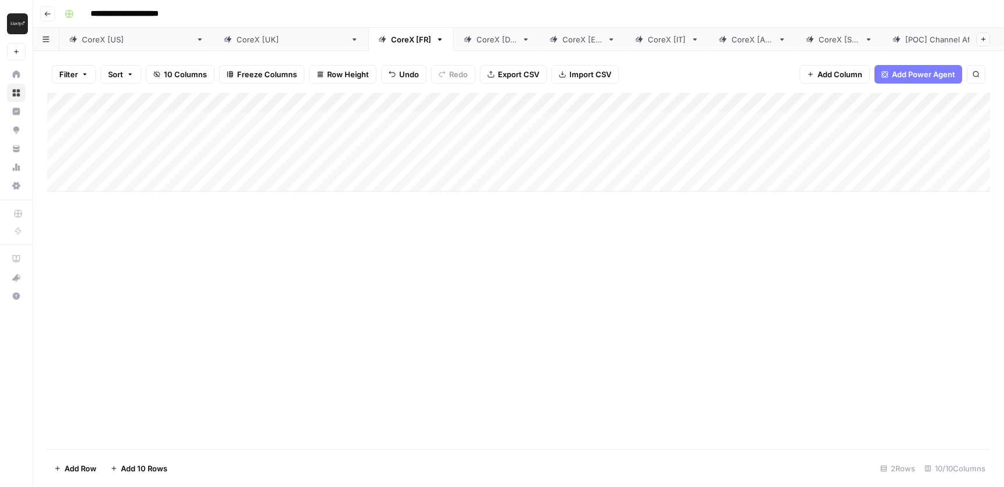
click at [454, 31] on link "CoreX [DE]" at bounding box center [497, 39] width 86 height 23
click at [58, 125] on div "Add Column" at bounding box center [518, 218] width 943 height 250
click at [58, 278] on div "Add Column" at bounding box center [518, 218] width 943 height 250
click at [60, 306] on div "Add Column" at bounding box center [518, 218] width 943 height 250
click at [60, 251] on div "Add Column" at bounding box center [518, 218] width 943 height 250
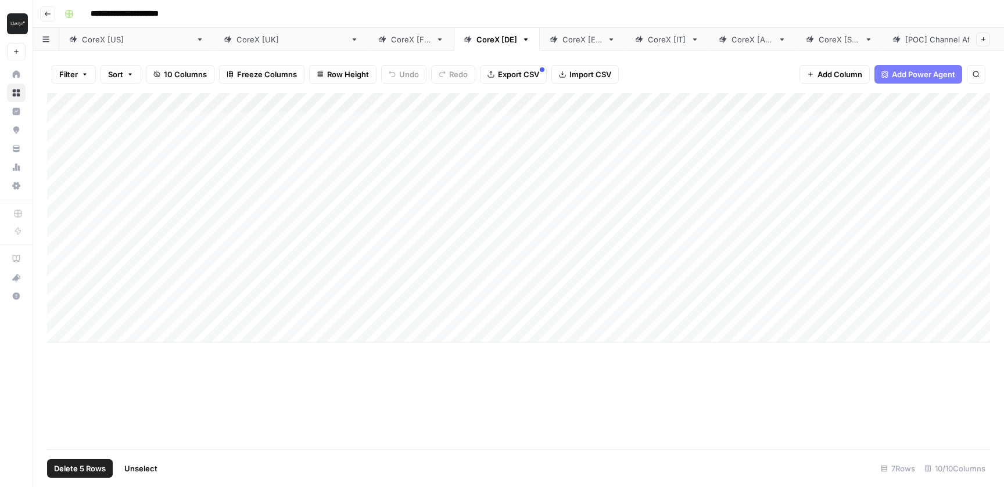
click at [59, 216] on div "Add Column" at bounding box center [518, 218] width 943 height 250
click at [71, 470] on span "Delete 5 Rows" at bounding box center [80, 469] width 52 height 12
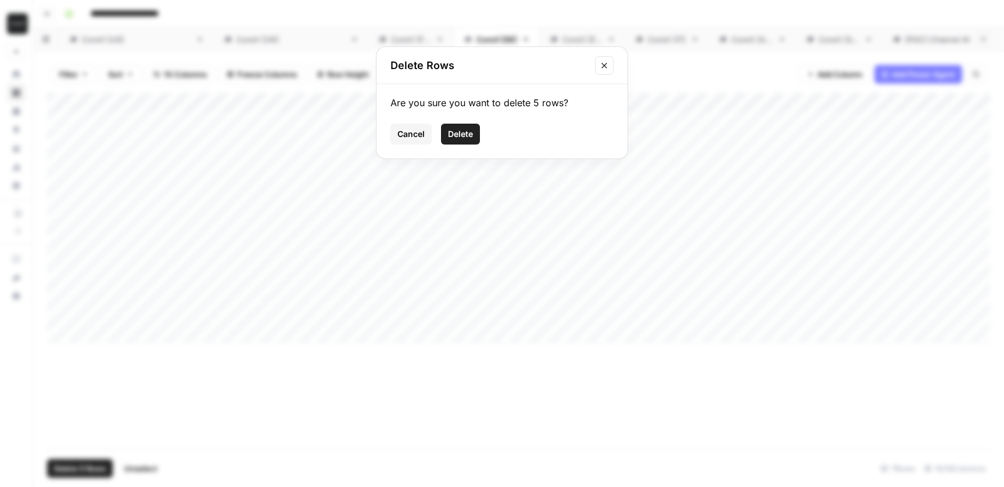
click at [471, 143] on button "Delete" at bounding box center [460, 134] width 39 height 21
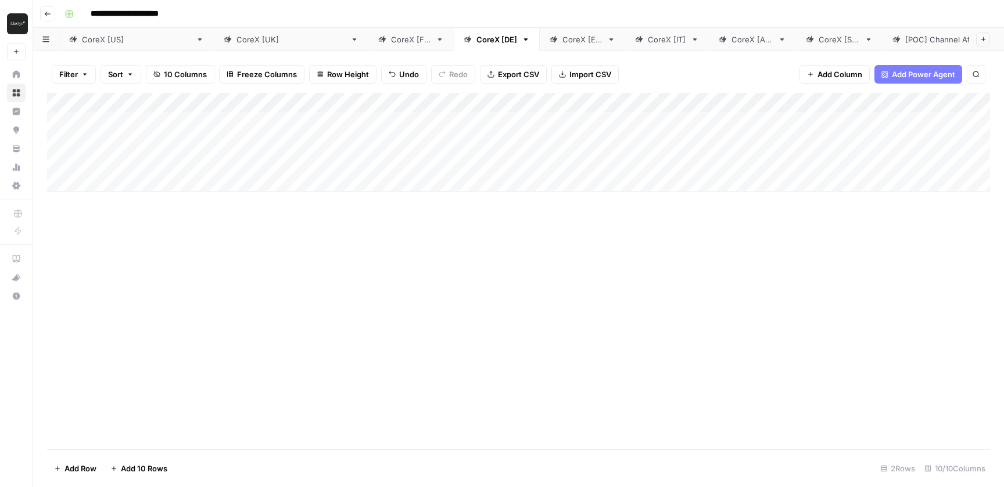
click at [562, 41] on div "CoreX [ES]" at bounding box center [582, 40] width 40 height 12
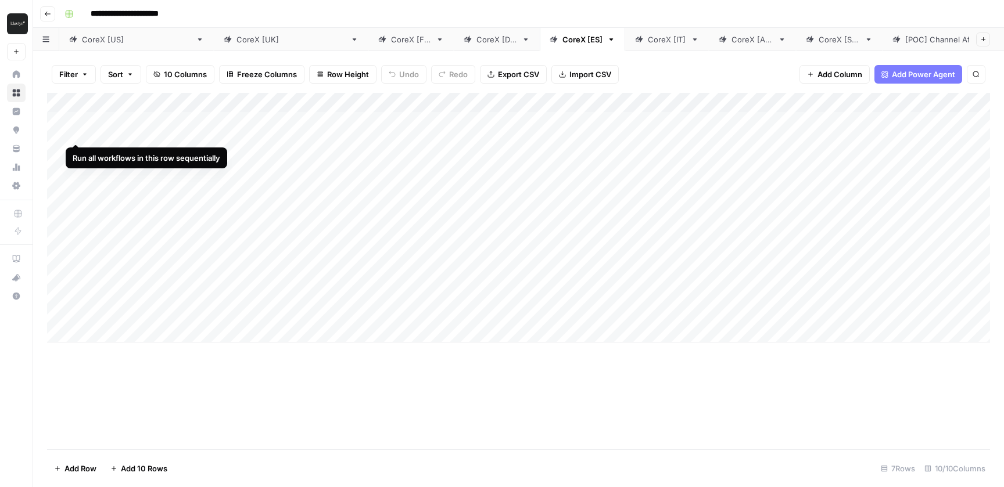
click at [59, 126] on div "Add Column" at bounding box center [518, 218] width 943 height 250
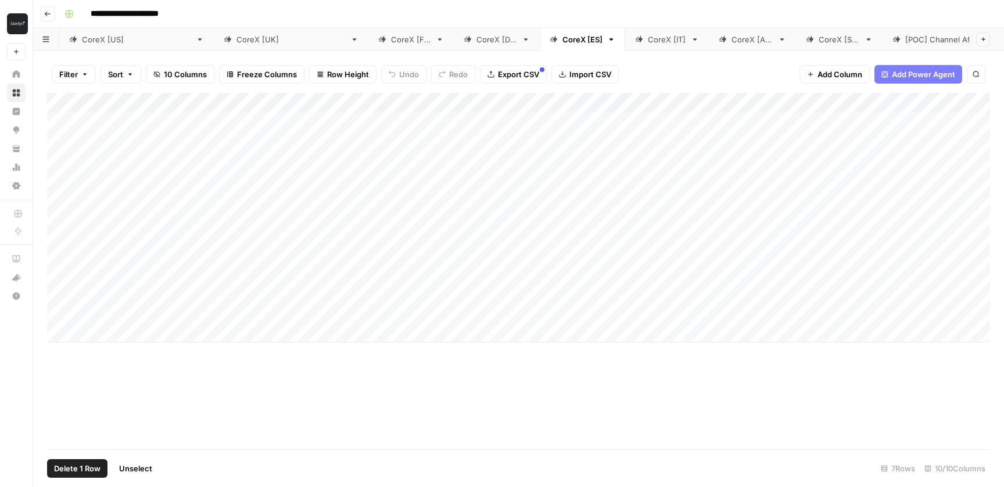
click at [60, 215] on div "Add Column" at bounding box center [518, 218] width 943 height 250
click at [60, 246] on div "Add Column" at bounding box center [518, 218] width 943 height 250
click at [60, 278] on div "Add Column" at bounding box center [518, 218] width 943 height 250
click at [60, 307] on div "Add Column" at bounding box center [518, 218] width 943 height 250
click at [85, 464] on span "Delete 5 Rows" at bounding box center [80, 469] width 52 height 12
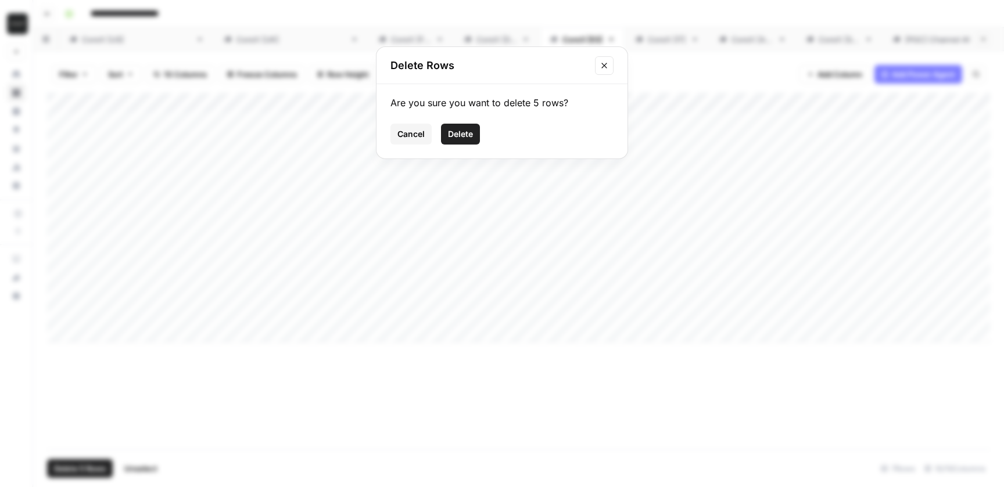
click at [461, 142] on button "Delete" at bounding box center [460, 134] width 39 height 21
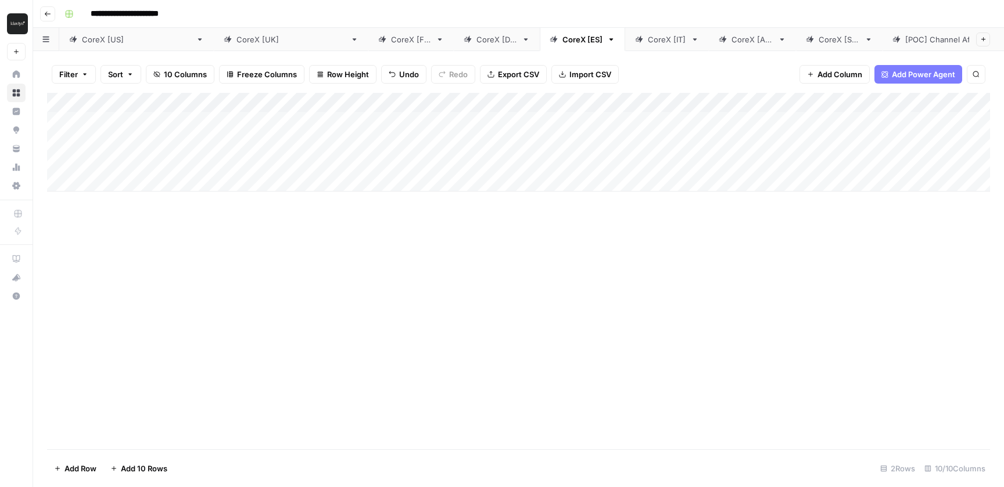
click at [648, 39] on div "CoreX [IT]" at bounding box center [667, 40] width 38 height 12
click at [62, 121] on div "Add Column" at bounding box center [518, 218] width 943 height 250
click at [62, 219] on div "Add Column" at bounding box center [518, 218] width 943 height 250
click at [62, 246] on div "Add Column" at bounding box center [518, 218] width 943 height 250
click at [62, 270] on div "Add Column" at bounding box center [518, 218] width 943 height 250
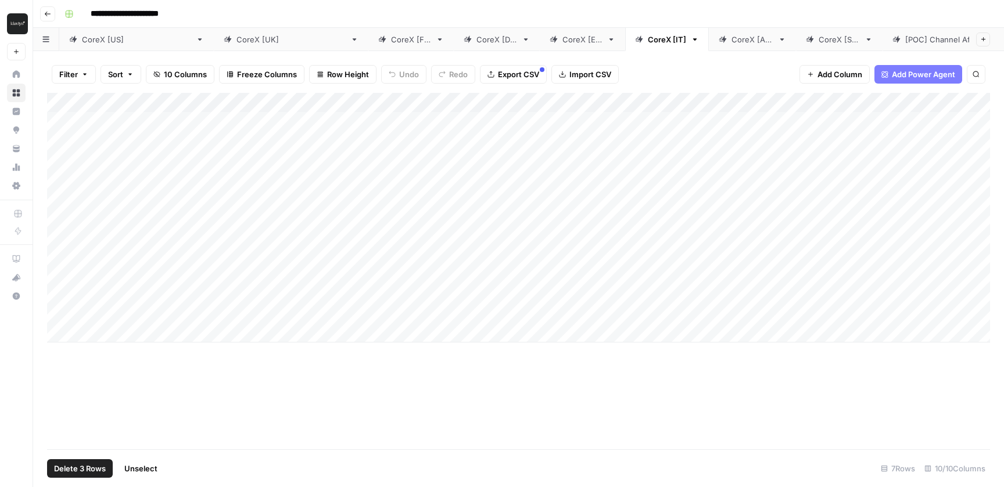
click at [60, 278] on div "Add Column" at bounding box center [518, 218] width 943 height 250
click at [60, 307] on div "Add Column" at bounding box center [518, 218] width 943 height 250
click at [82, 464] on span "Delete 5 Rows" at bounding box center [80, 469] width 52 height 12
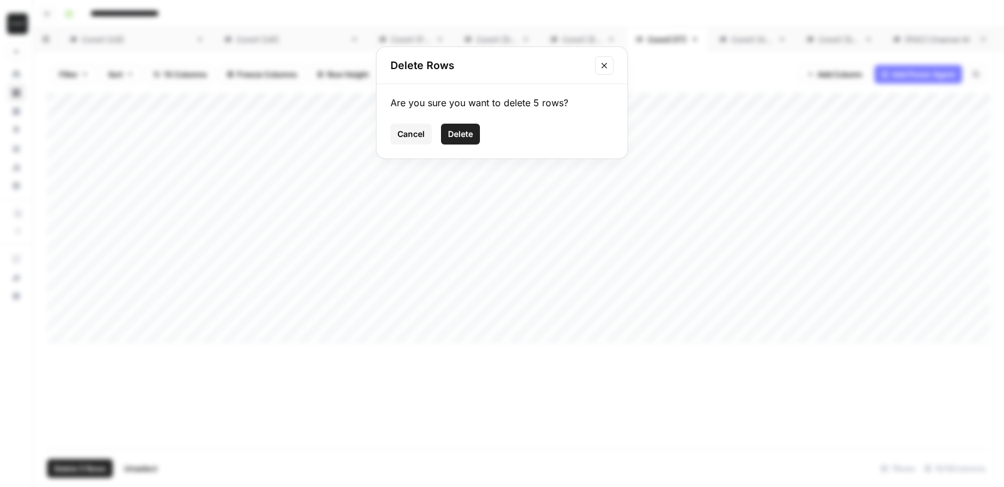
click at [462, 132] on span "Delete" at bounding box center [460, 134] width 25 height 12
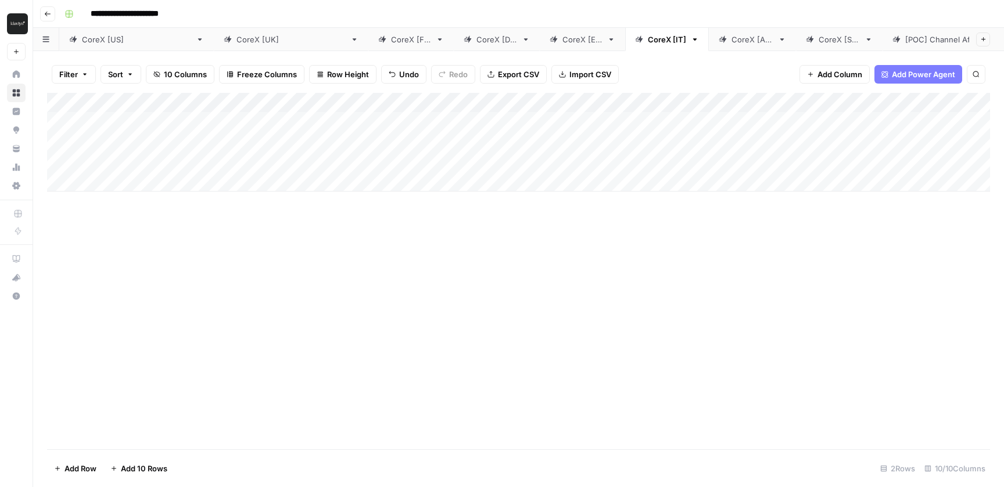
click at [731, 42] on div "CoreX [AU]" at bounding box center [752, 40] width 42 height 12
click at [56, 124] on div "Add Column" at bounding box center [518, 218] width 943 height 250
click at [58, 216] on div "Add Column" at bounding box center [518, 218] width 943 height 250
click at [61, 248] on div "Add Column" at bounding box center [518, 218] width 943 height 250
click at [60, 277] on div "Add Column" at bounding box center [518, 218] width 943 height 250
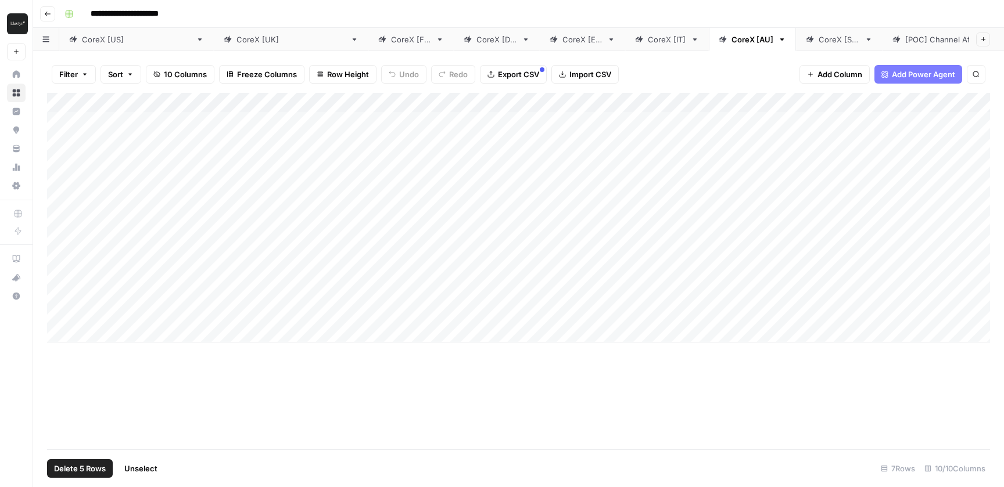
click at [60, 304] on div "Add Column" at bounding box center [518, 218] width 943 height 250
click at [72, 469] on span "Delete 5 Rows" at bounding box center [80, 469] width 52 height 12
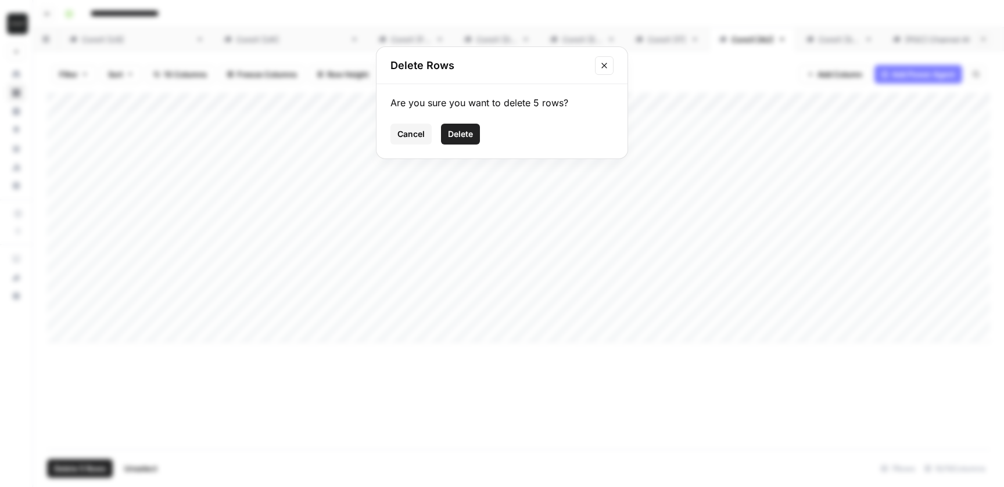
click at [462, 139] on span "Delete" at bounding box center [460, 134] width 25 height 12
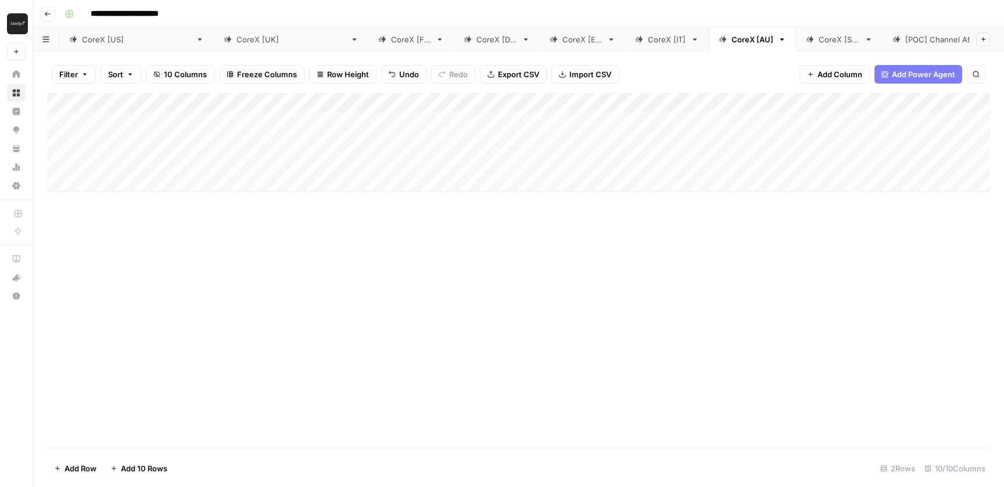
click at [818, 40] on div "CoreX [SG]" at bounding box center [838, 40] width 41 height 12
click at [58, 122] on div "Add Column" at bounding box center [518, 218] width 943 height 250
click at [59, 213] on div "Add Column" at bounding box center [518, 218] width 943 height 250
click at [60, 247] on div "Add Column" at bounding box center [518, 218] width 943 height 250
click at [60, 276] on div "Add Column" at bounding box center [518, 218] width 943 height 250
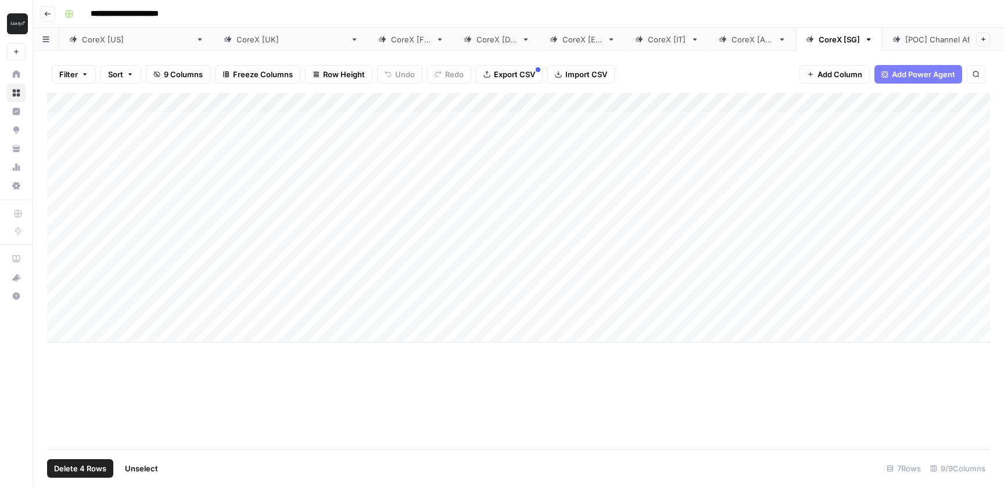
click at [60, 308] on div "Add Column" at bounding box center [518, 218] width 943 height 250
click at [75, 468] on span "Delete 5 Rows" at bounding box center [80, 469] width 52 height 12
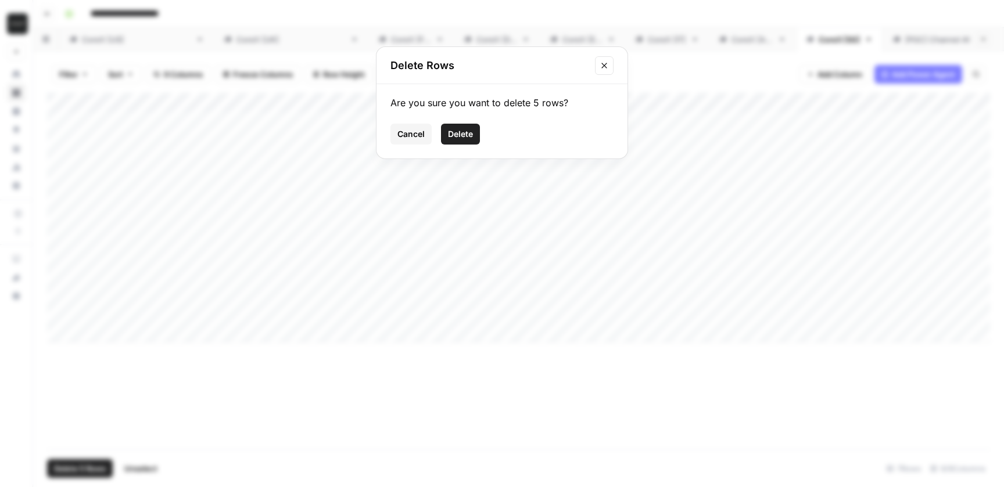
click at [457, 137] on span "Delete" at bounding box center [460, 134] width 25 height 12
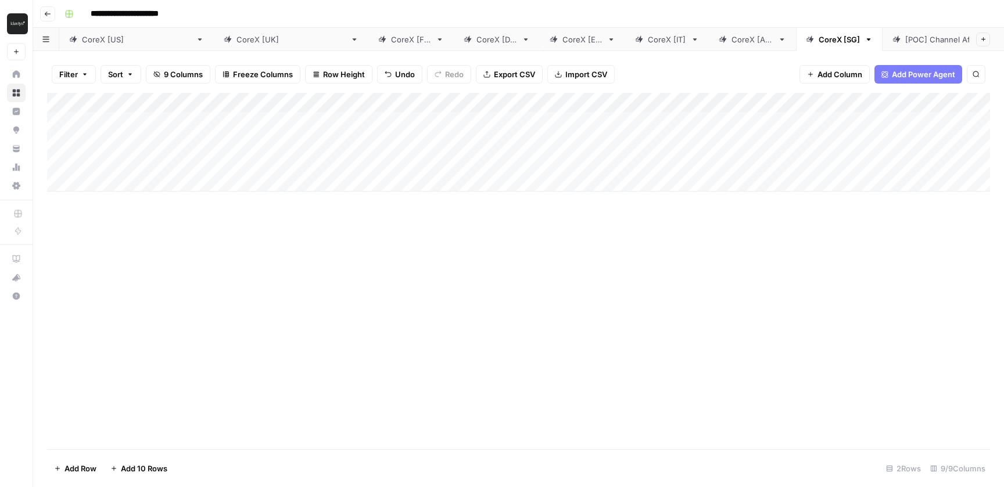
click at [93, 43] on div "CoreX [[GEOGRAPHIC_DATA]]" at bounding box center [136, 40] width 109 height 12
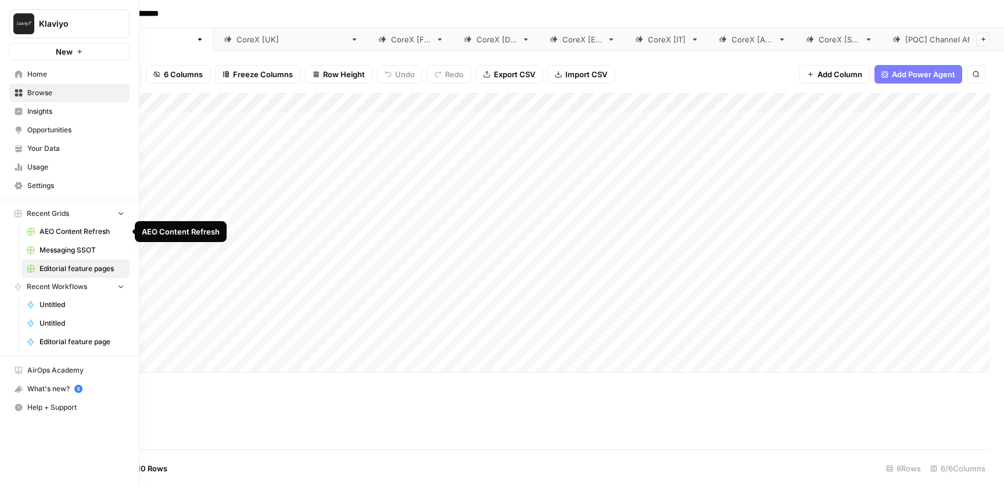
click at [86, 252] on span "Messaging SSOT" at bounding box center [81, 250] width 85 height 10
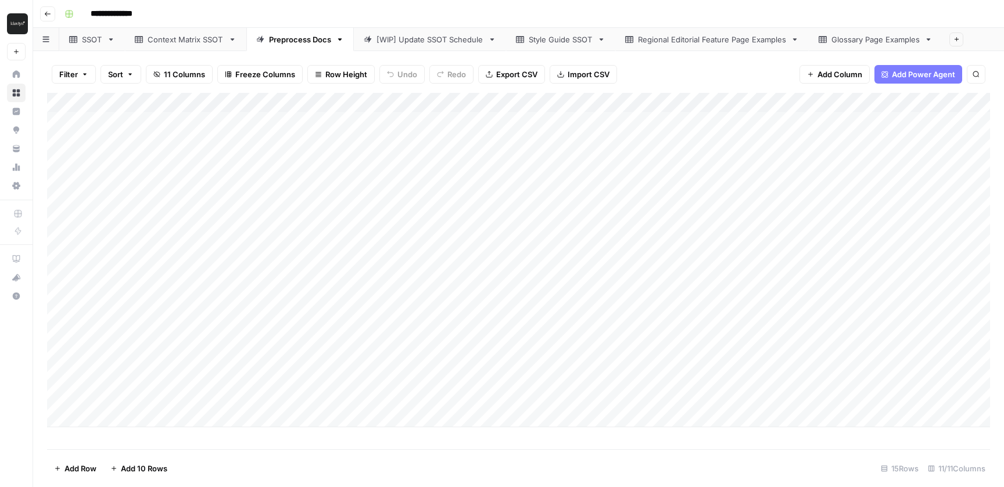
click at [452, 380] on div "Add Column" at bounding box center [518, 260] width 943 height 335
click at [425, 378] on div "Add Column" at bounding box center [518, 260] width 943 height 335
click at [425, 378] on div "**********" at bounding box center [306, 381] width 439 height 20
click at [414, 446] on div "Add Column" at bounding box center [518, 271] width 943 height 357
click at [514, 379] on div "Add Column" at bounding box center [518, 260] width 943 height 335
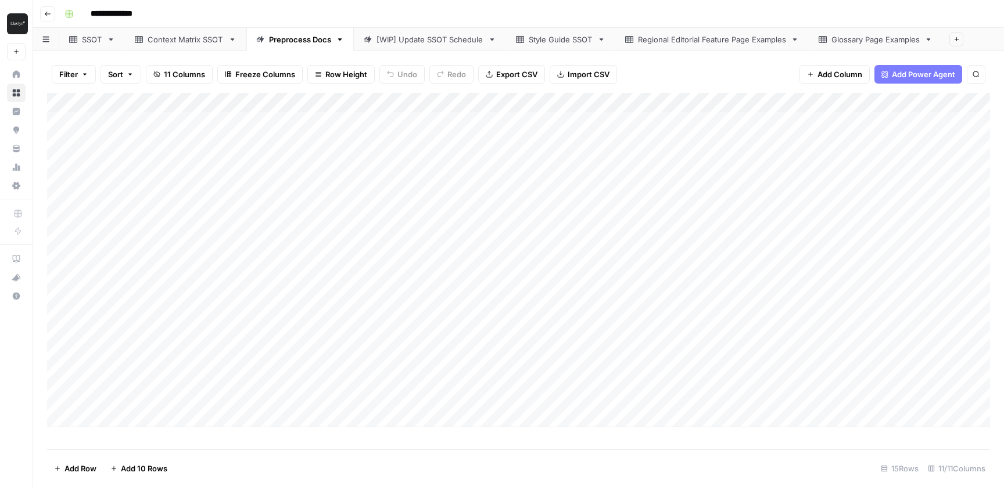
click at [515, 395] on div "Add Column" at bounding box center [518, 260] width 943 height 335
click at [87, 47] on link "SSOT" at bounding box center [92, 39] width 66 height 23
click at [71, 361] on div "Add Column" at bounding box center [518, 271] width 943 height 357
click at [67, 384] on div "Add Column" at bounding box center [518, 271] width 943 height 357
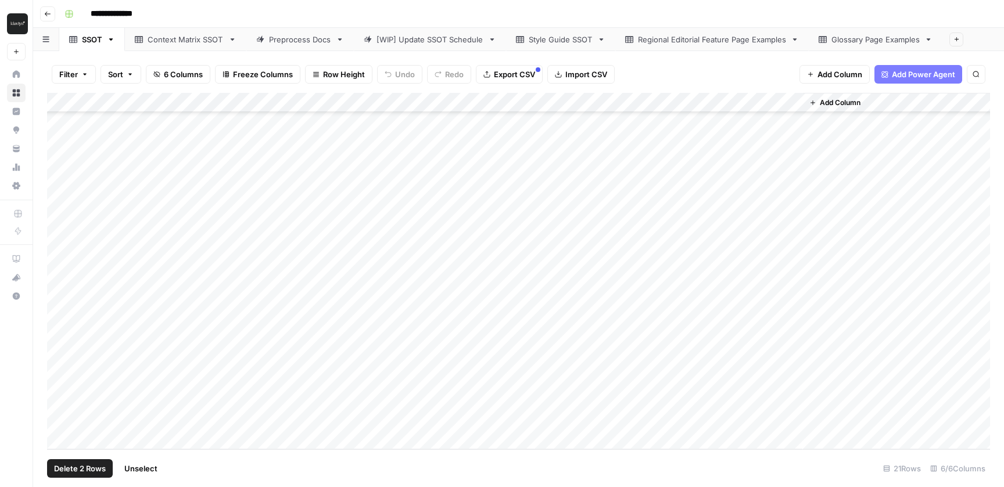
click at [82, 466] on span "Delete 2 Rows" at bounding box center [80, 469] width 52 height 12
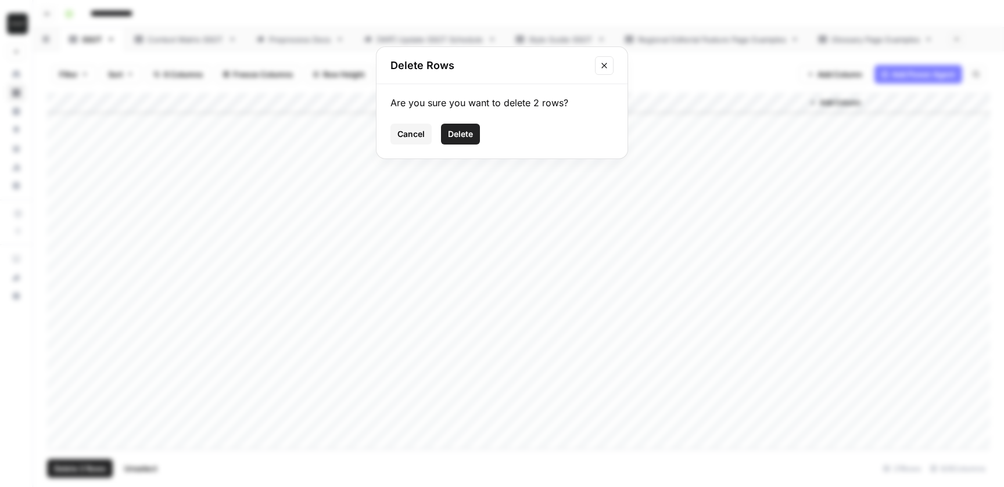
click at [457, 143] on button "Delete" at bounding box center [460, 134] width 39 height 21
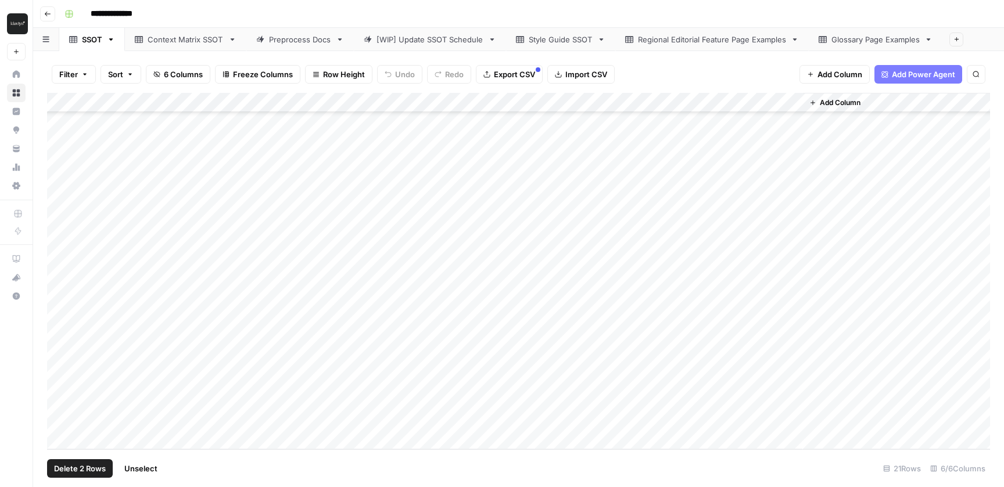
scroll to position [57, 0]
click at [717, 400] on div "Add Column" at bounding box center [518, 271] width 943 height 357
click at [716, 400] on div "Add Column" at bounding box center [518, 271] width 943 height 357
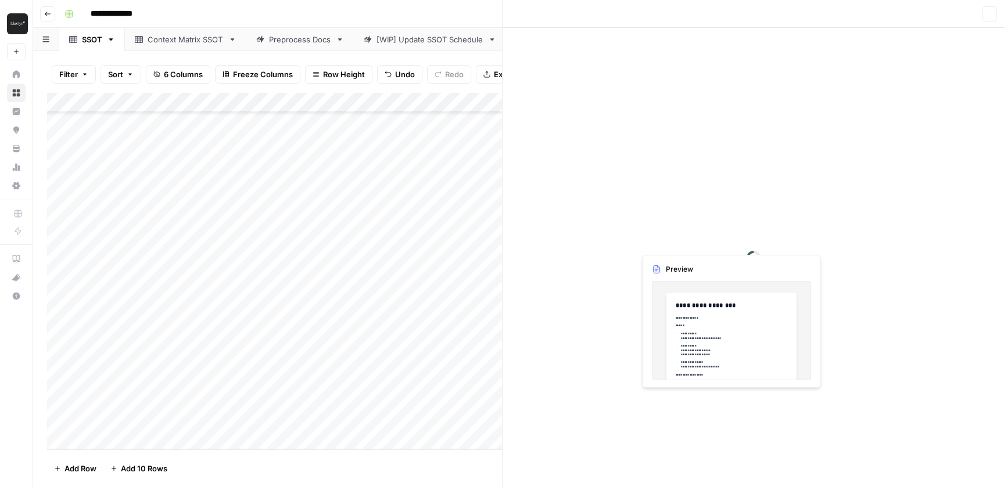
click at [716, 400] on div at bounding box center [718, 400] width 169 height 21
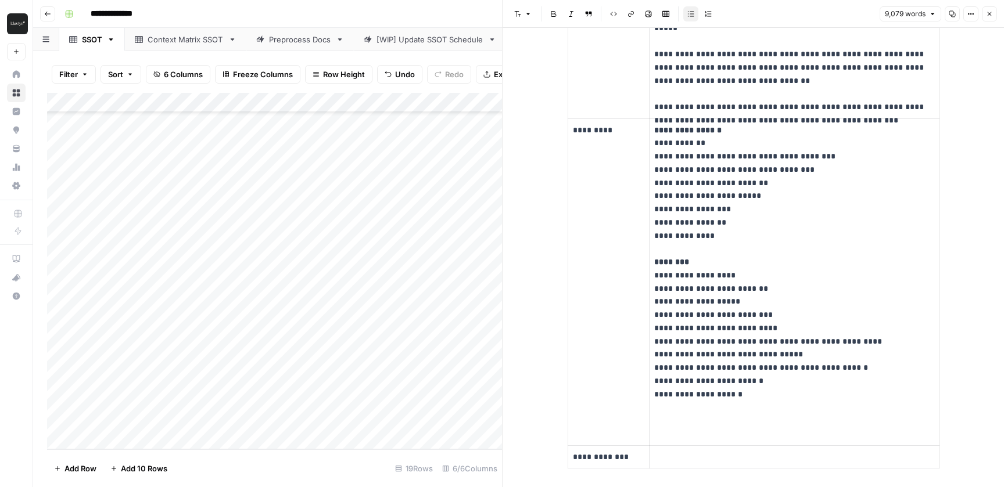
scroll to position [12636, 0]
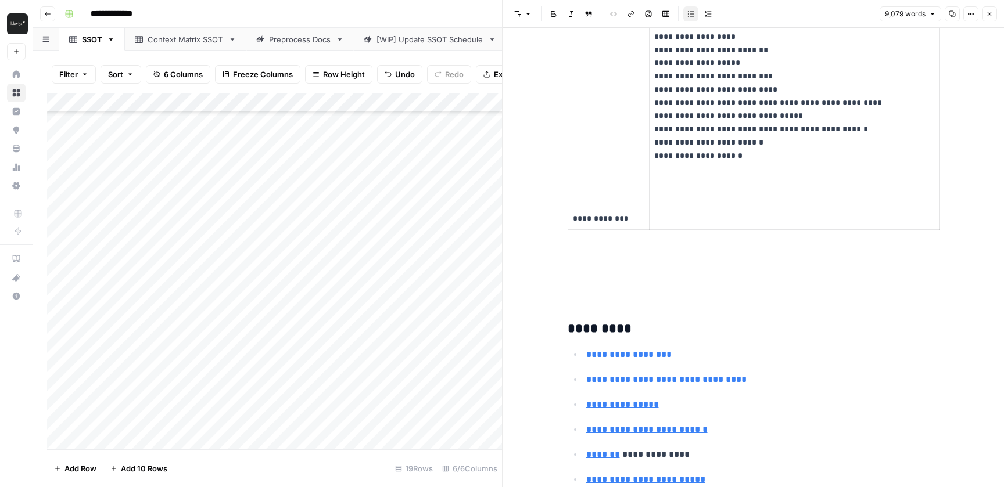
click at [335, 464] on footer "Add Row Add 10 Rows 19 Rows 6/6 Columns" at bounding box center [274, 469] width 455 height 38
click at [989, 12] on icon "button" at bounding box center [989, 13] width 7 height 7
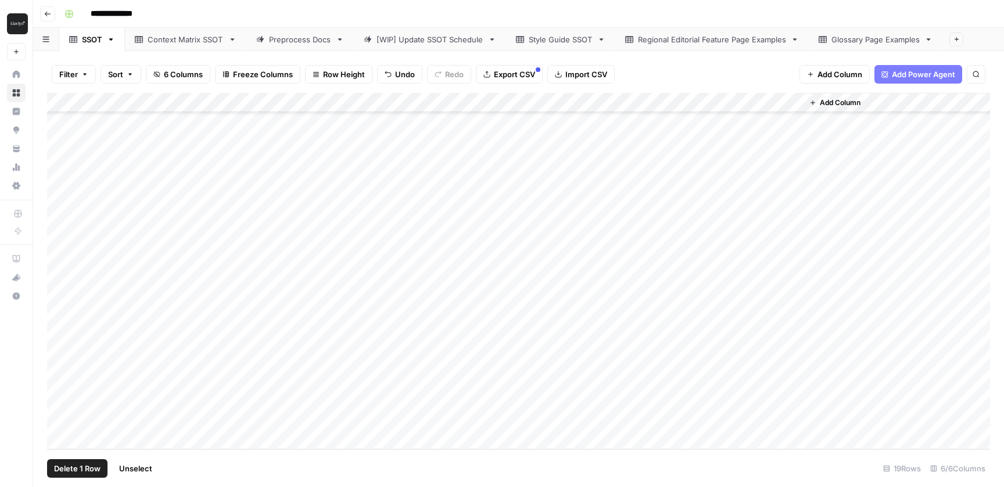
click at [66, 401] on div "Add Column" at bounding box center [518, 271] width 943 height 357
click at [69, 419] on div "Add Column" at bounding box center [518, 271] width 943 height 357
click at [76, 476] on button "Delete 2 Rows" at bounding box center [80, 468] width 66 height 19
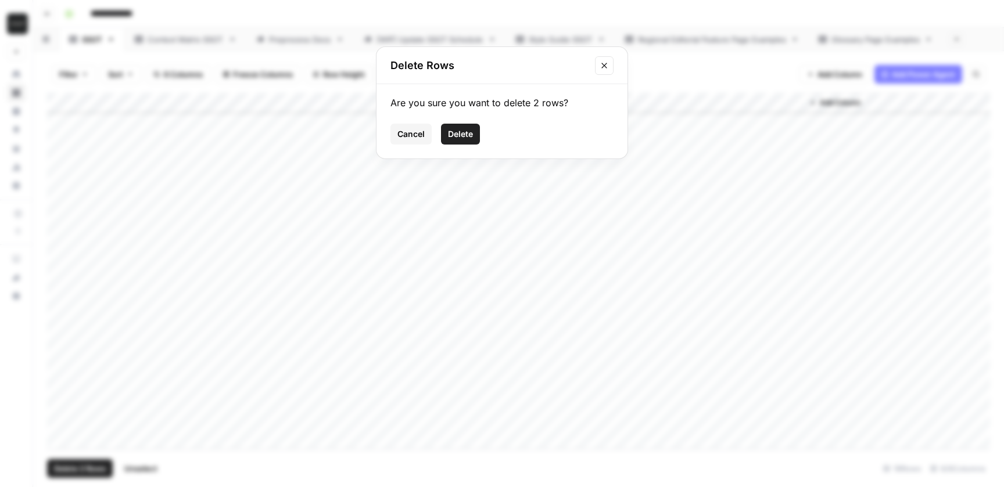
click at [456, 134] on span "Delete" at bounding box center [460, 134] width 25 height 12
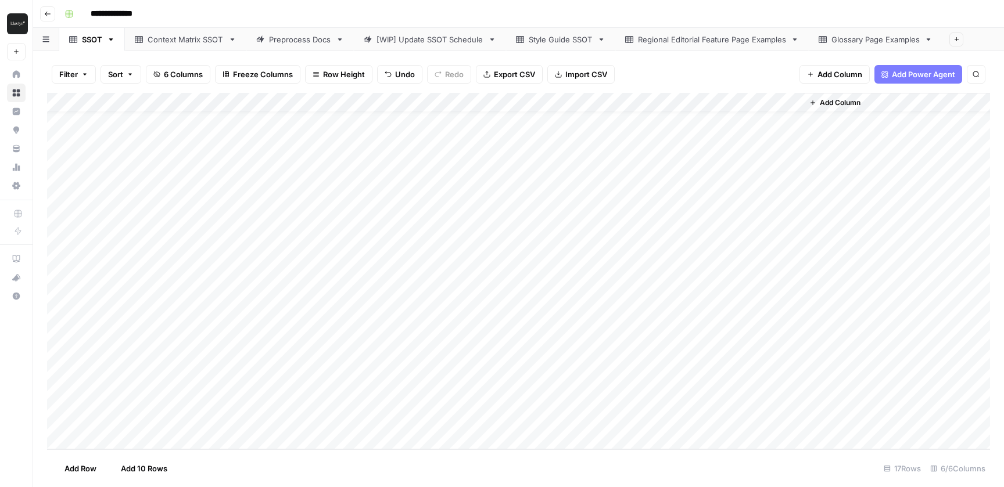
scroll to position [17, 0]
click at [182, 44] on div "Context Matrix SSOT" at bounding box center [186, 40] width 76 height 12
click at [311, 37] on div "Preprocess Docs" at bounding box center [300, 40] width 62 height 12
click at [59, 377] on div "Add Column" at bounding box center [518, 260] width 943 height 335
click at [59, 395] on div "Add Column" at bounding box center [518, 260] width 943 height 335
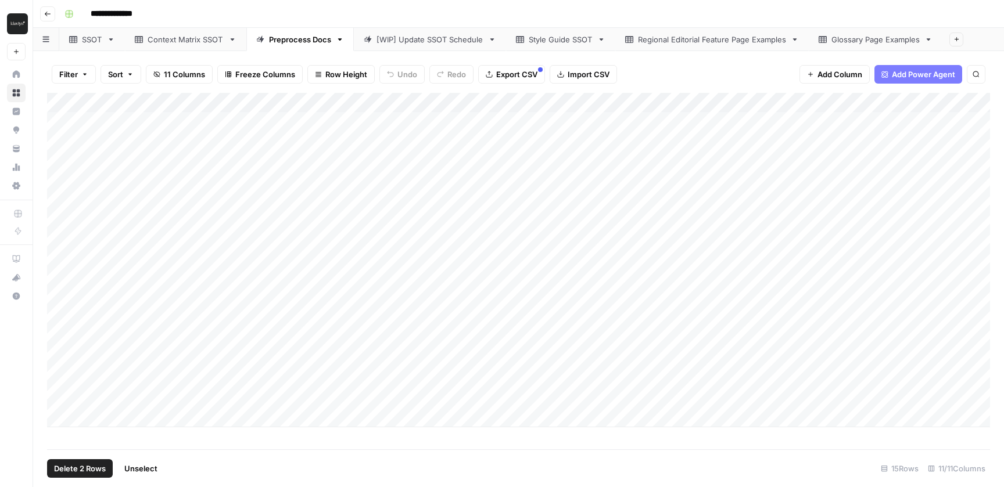
click at [88, 470] on span "Delete 2 Rows" at bounding box center [80, 469] width 52 height 12
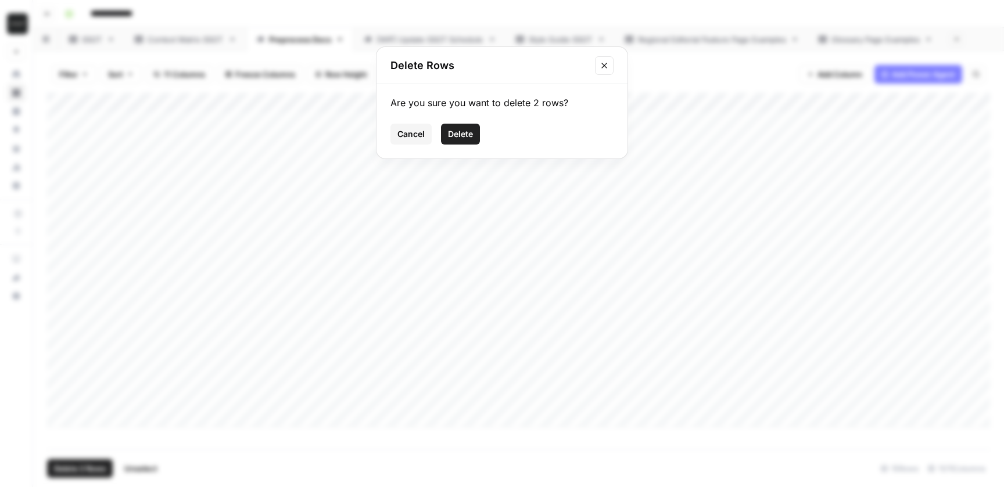
click at [468, 138] on span "Delete" at bounding box center [460, 134] width 25 height 12
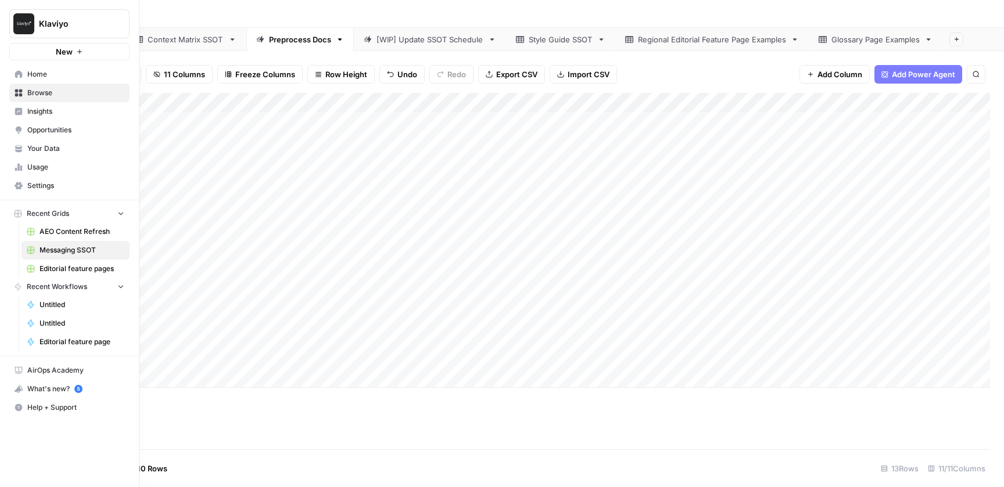
click at [84, 269] on span "Editorial feature pages" at bounding box center [81, 269] width 85 height 10
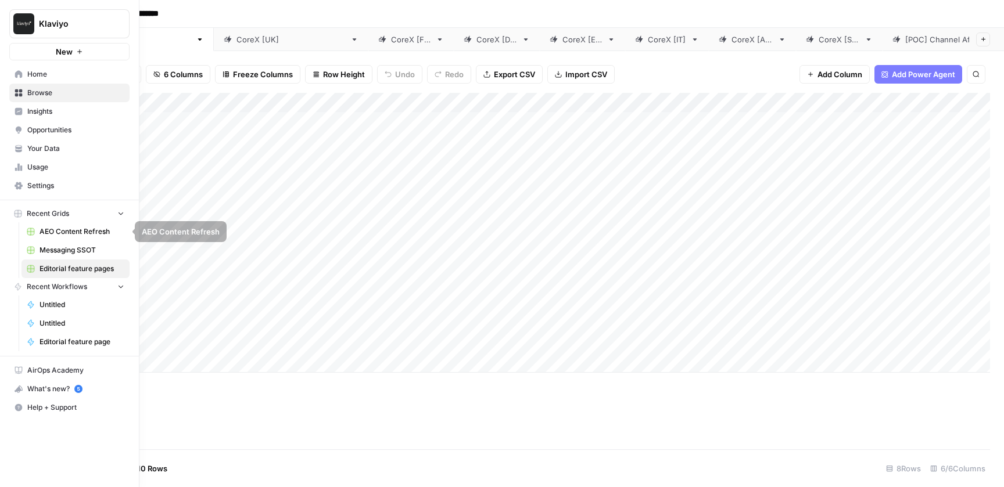
click at [65, 250] on span "Messaging SSOT" at bounding box center [81, 250] width 85 height 10
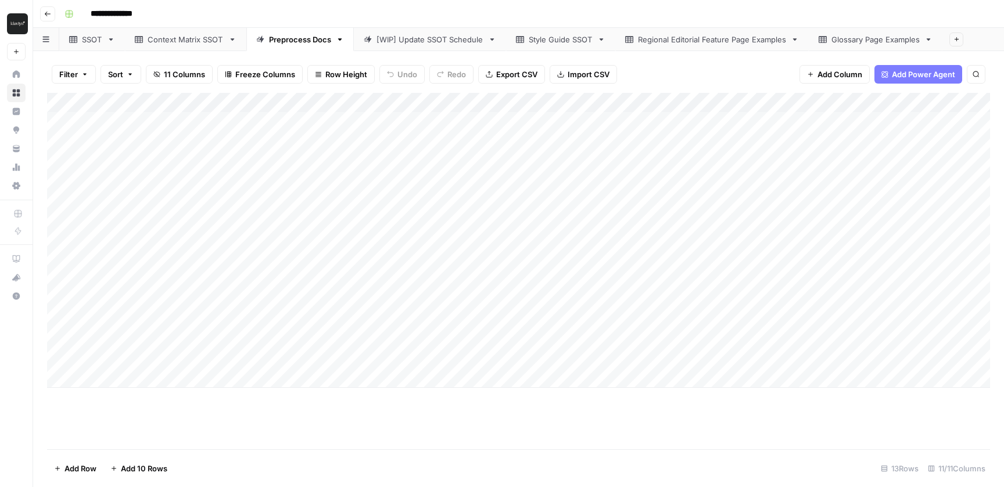
click at [256, 372] on div "Add Column" at bounding box center [518, 240] width 943 height 295
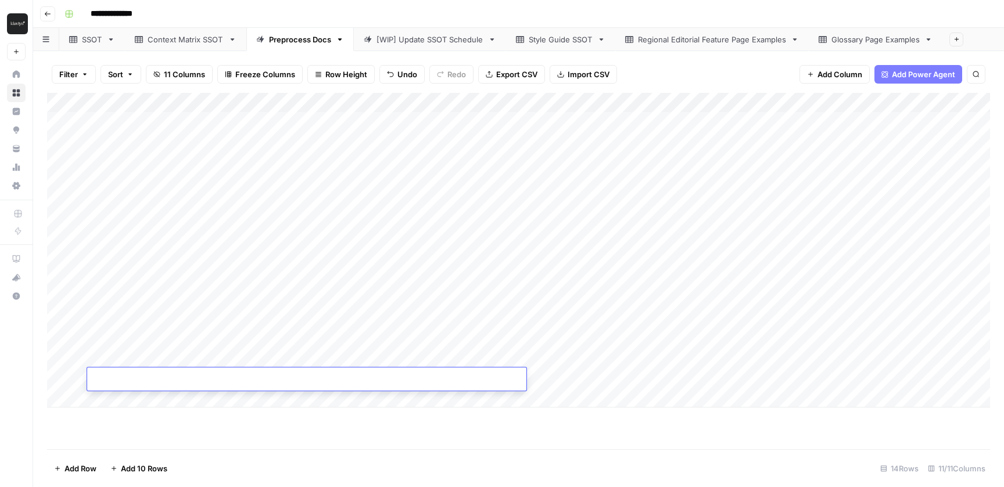
type input "**********"
click at [537, 465] on footer "Add Row Add 10 Rows 14 Rows 11/11 Columns" at bounding box center [518, 469] width 943 height 38
click at [561, 378] on div "Add Column" at bounding box center [518, 250] width 943 height 315
click at [285, 400] on div "Add Column" at bounding box center [518, 250] width 943 height 315
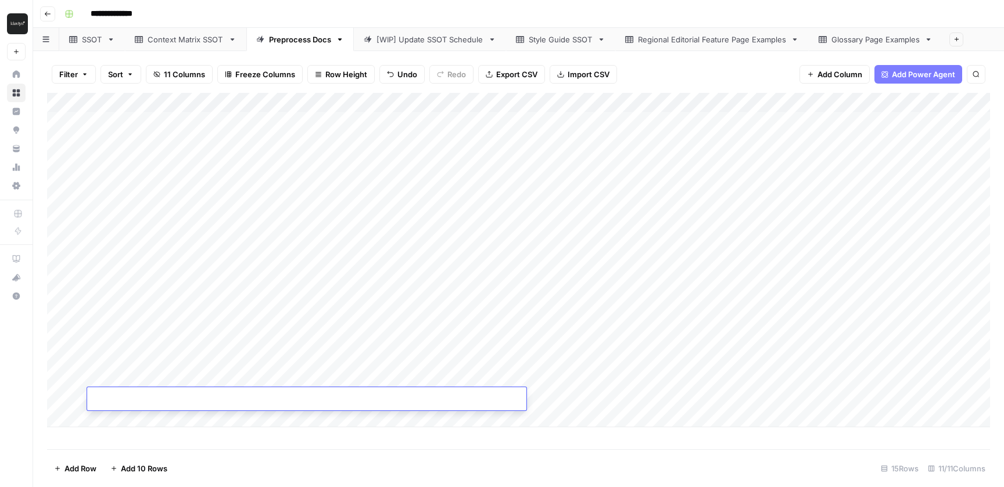
type input "**********"
click at [465, 461] on footer "Add Row Add 10 Rows 15 Rows 11/11 Columns" at bounding box center [518, 469] width 943 height 38
click at [595, 401] on div "Add Column" at bounding box center [518, 260] width 943 height 335
click at [389, 421] on div "Add Column" at bounding box center [518, 260] width 943 height 335
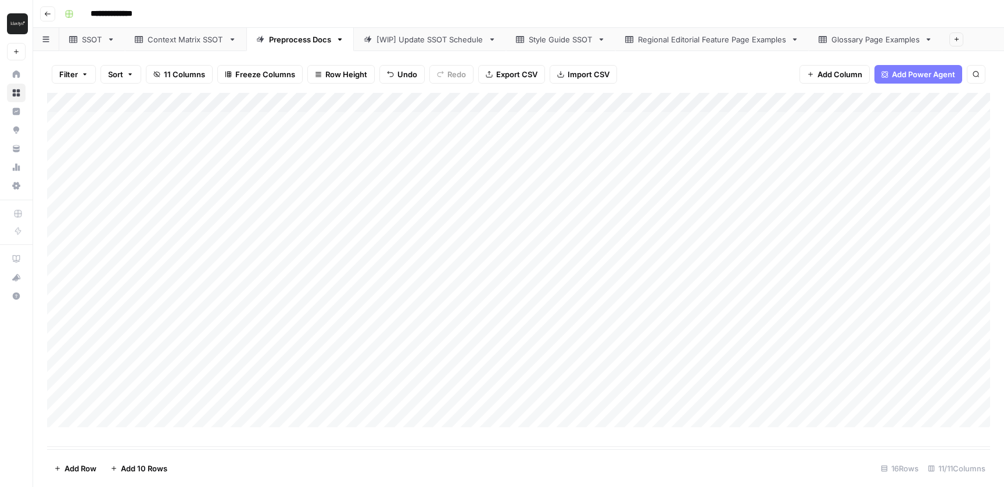
scroll to position [0, 0]
type input "**********"
click at [430, 465] on footer "Add Row Add 10 Rows 16 Rows 11/11 Columns" at bounding box center [518, 469] width 943 height 38
click at [576, 418] on div "Add Column" at bounding box center [518, 270] width 943 height 354
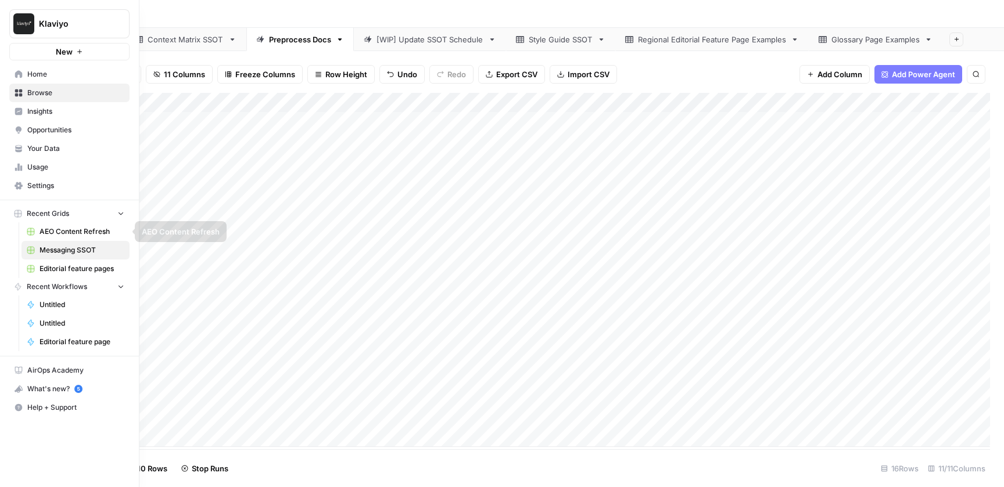
click at [72, 268] on span "Editorial feature pages" at bounding box center [81, 269] width 85 height 10
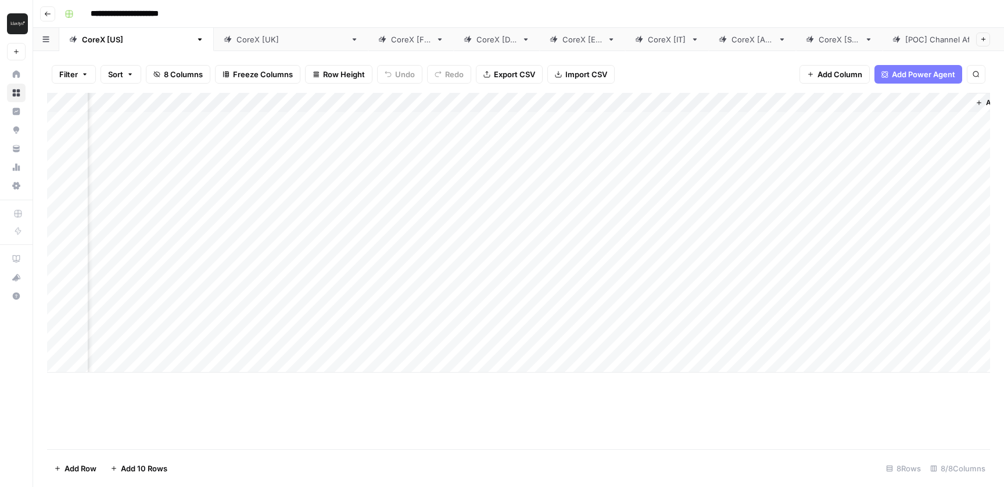
scroll to position [0, 297]
click at [703, 335] on div "Add Column" at bounding box center [518, 233] width 943 height 280
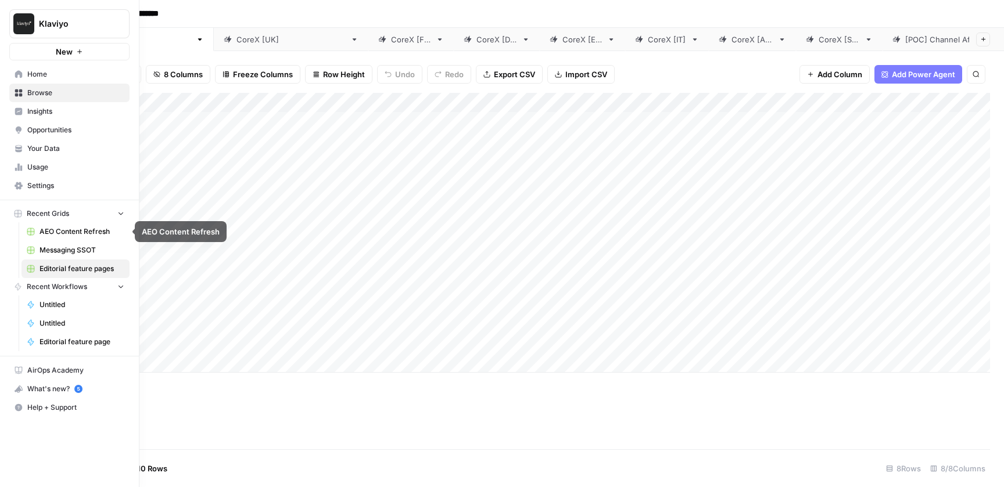
click at [76, 248] on span "Messaging SSOT" at bounding box center [81, 250] width 85 height 10
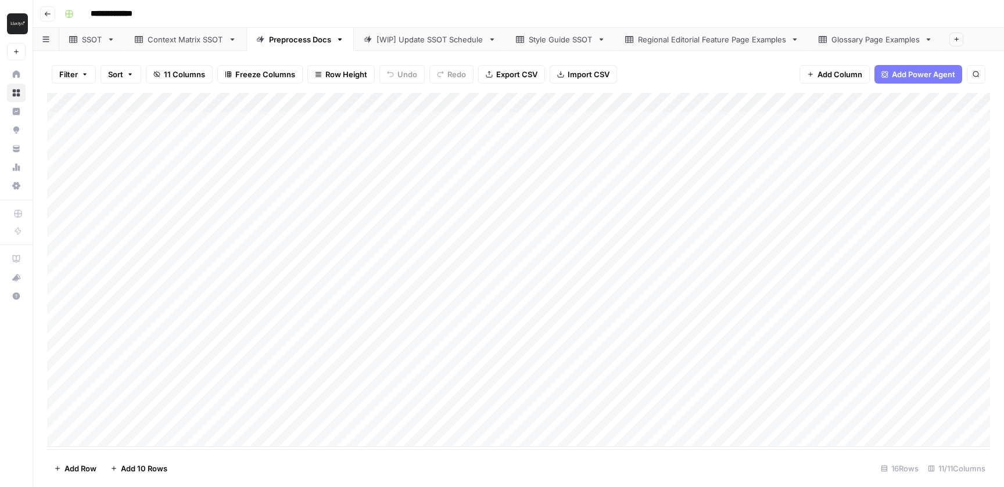
click at [70, 41] on icon at bounding box center [73, 39] width 8 height 8
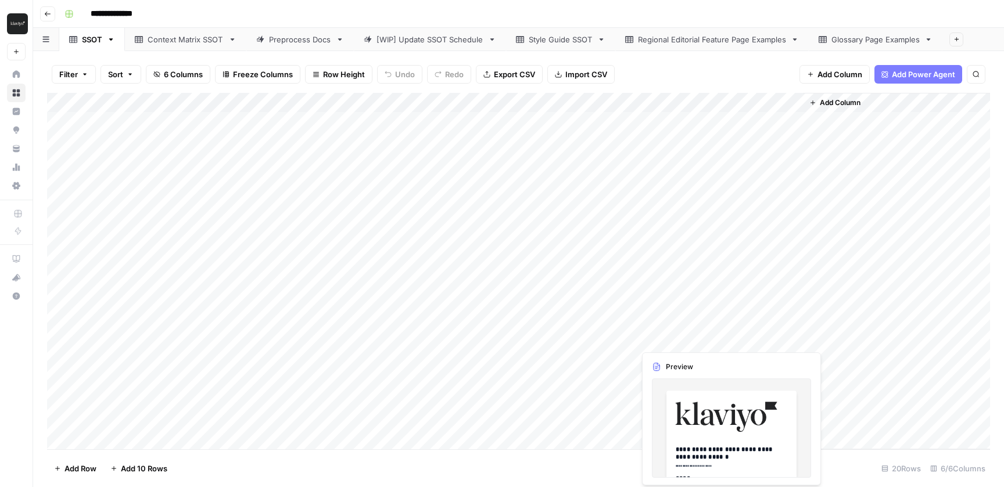
click at [665, 338] on div "Add Column" at bounding box center [518, 271] width 943 height 357
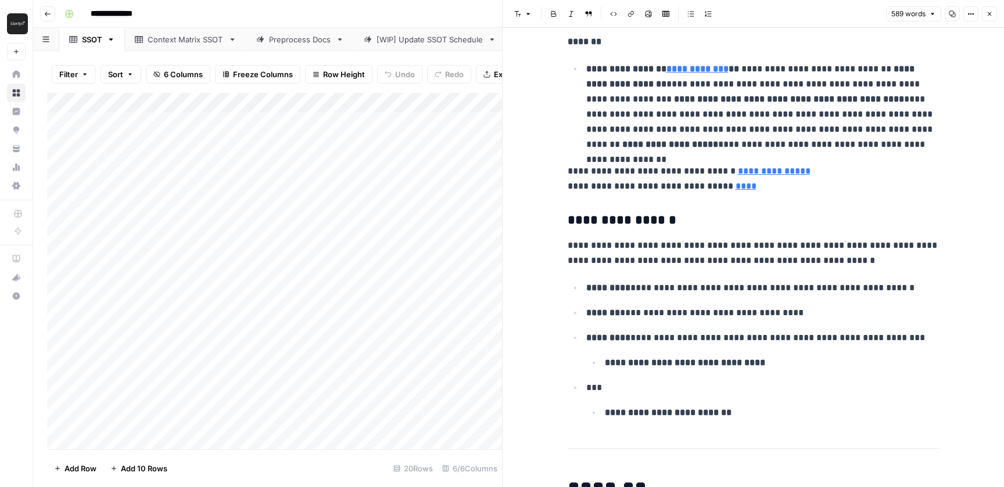
scroll to position [1734, 0]
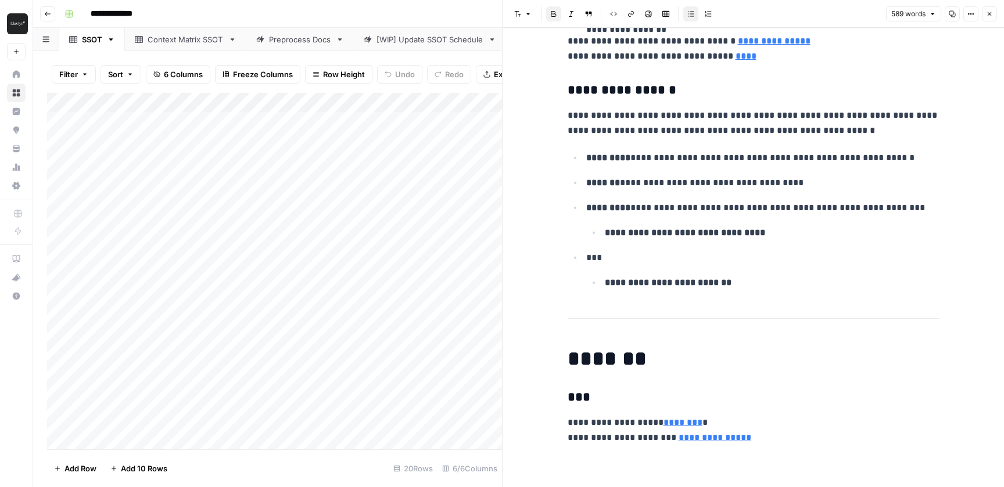
click at [750, 290] on p "**********" at bounding box center [772, 282] width 335 height 15
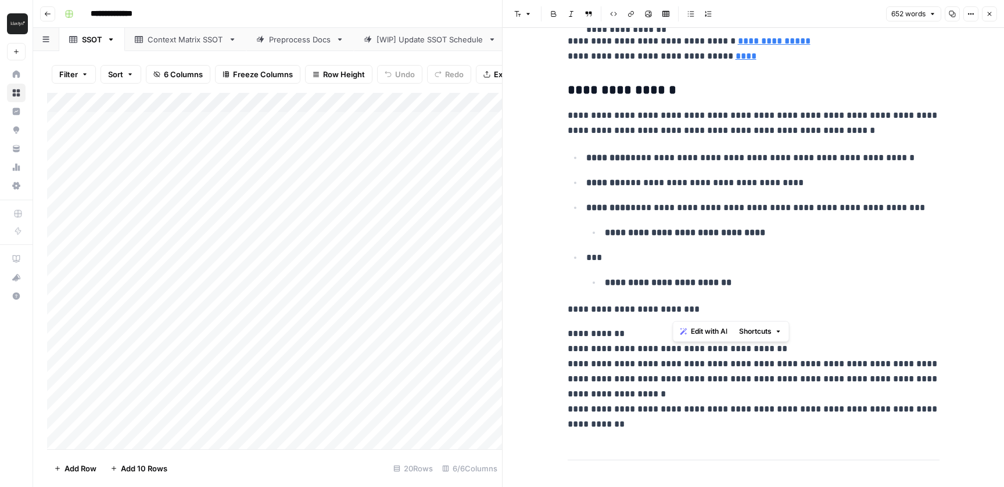
drag, startPoint x: 604, startPoint y: 309, endPoint x: 512, endPoint y: 309, distance: 91.8
click at [555, 13] on icon "button" at bounding box center [553, 13] width 7 height 7
click at [525, 13] on icon "button" at bounding box center [528, 13] width 7 height 7
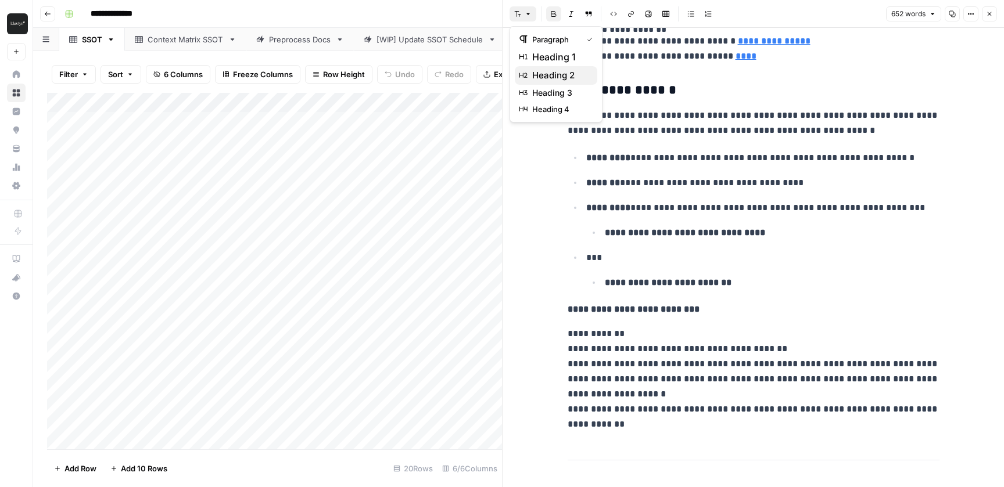
click at [549, 77] on span "heading 2" at bounding box center [560, 76] width 56 height 14
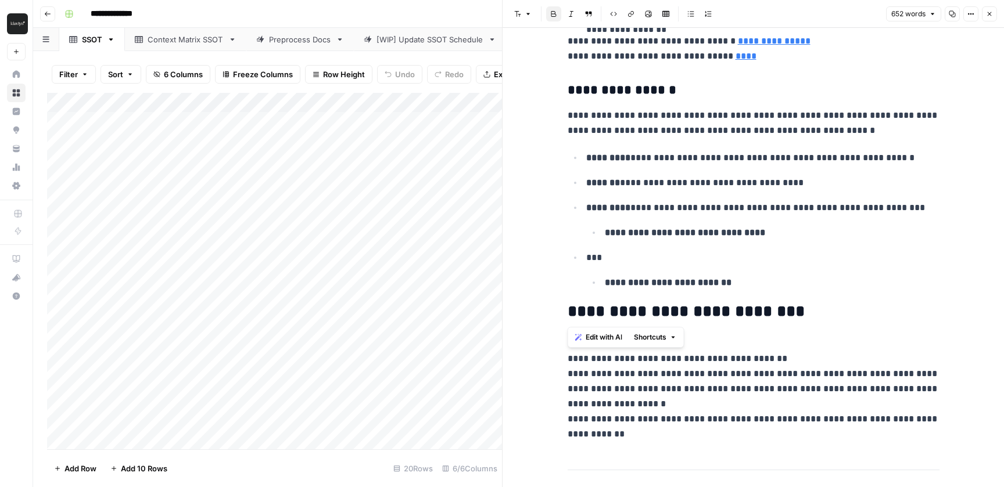
drag, startPoint x: 634, startPoint y: 344, endPoint x: 552, endPoint y: 344, distance: 81.9
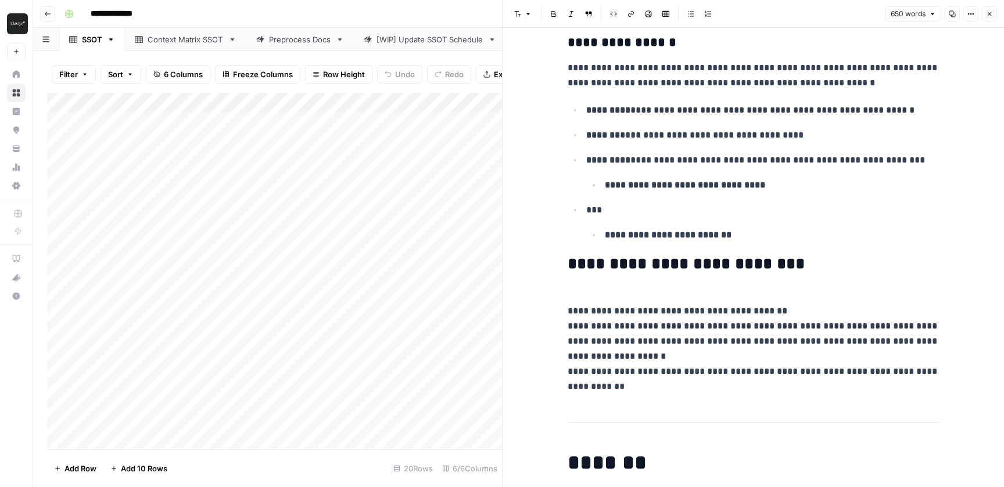
scroll to position [1787, 0]
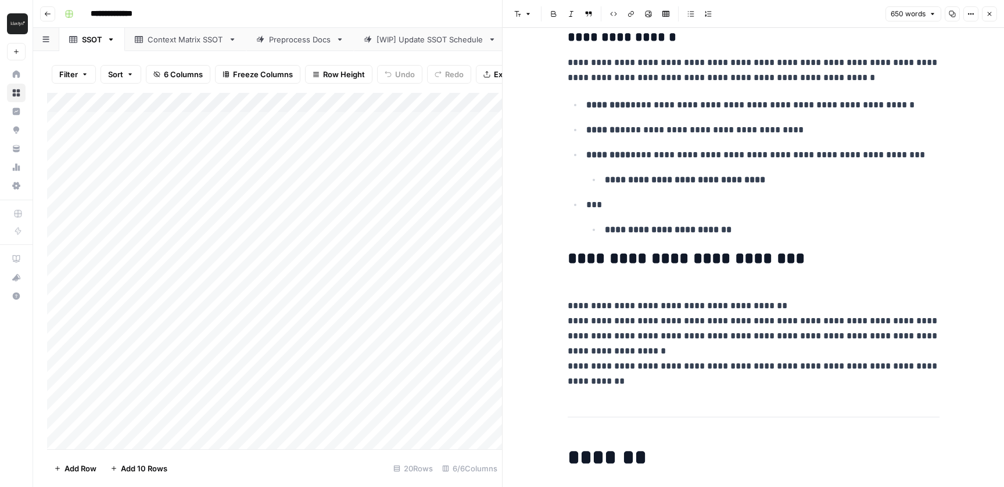
click at [662, 379] on p "**********" at bounding box center [754, 336] width 372 height 106
click at [639, 301] on p "**********" at bounding box center [754, 336] width 372 height 106
click at [629, 283] on p "**********" at bounding box center [754, 336] width 372 height 106
drag, startPoint x: 609, startPoint y: 376, endPoint x: 568, endPoint y: 304, distance: 82.8
click at [568, 304] on p "**********" at bounding box center [754, 336] width 372 height 106
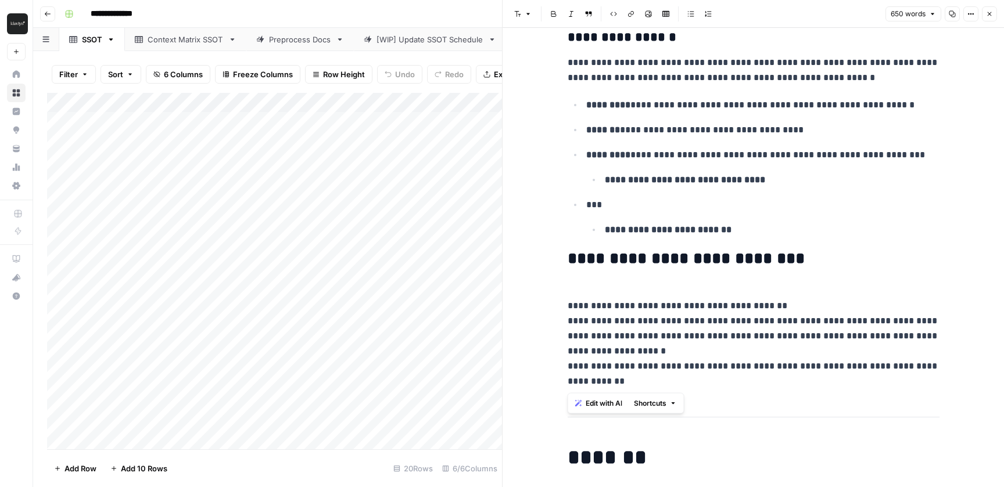
copy p "**********"
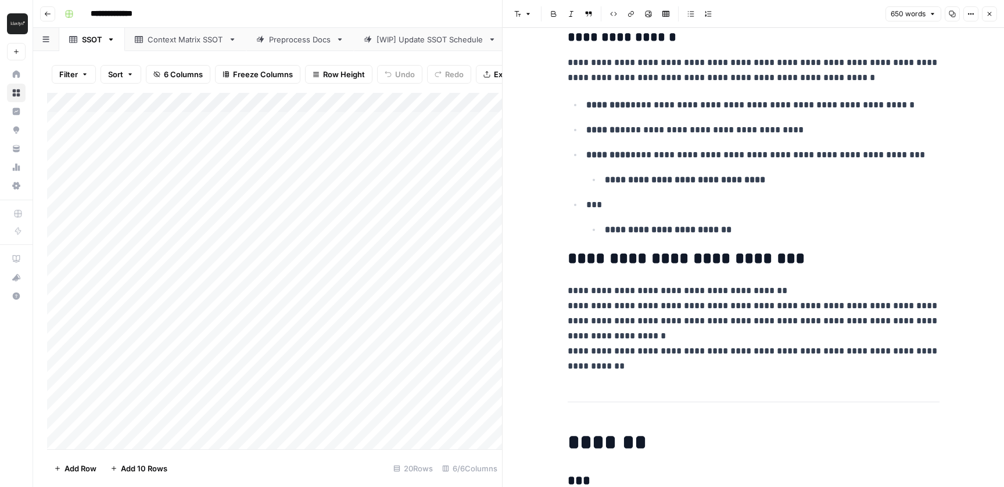
click at [706, 366] on p "**********" at bounding box center [754, 328] width 372 height 91
click at [685, 371] on p "**********" at bounding box center [754, 328] width 372 height 91
click at [681, 364] on p "**********" at bounding box center [754, 328] width 372 height 91
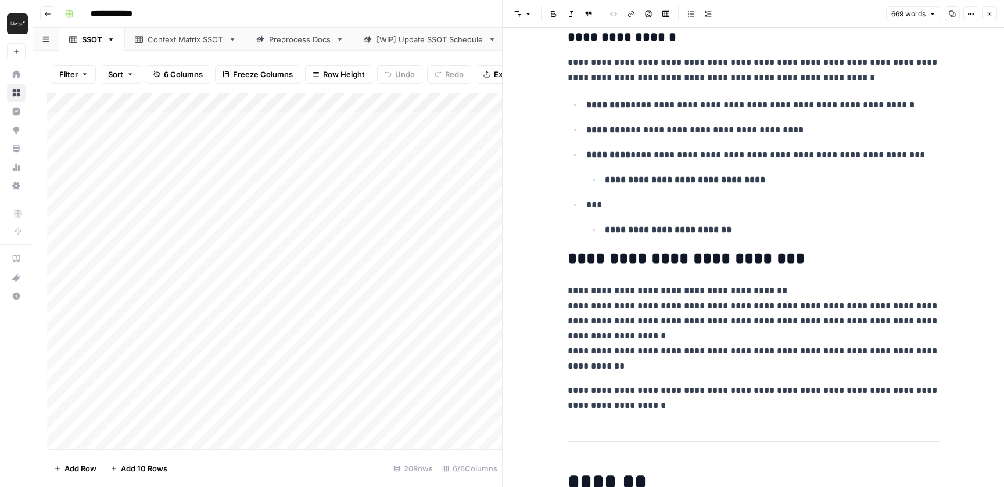
click at [575, 394] on p "**********" at bounding box center [754, 398] width 372 height 30
click at [674, 410] on p "**********" at bounding box center [754, 398] width 372 height 30
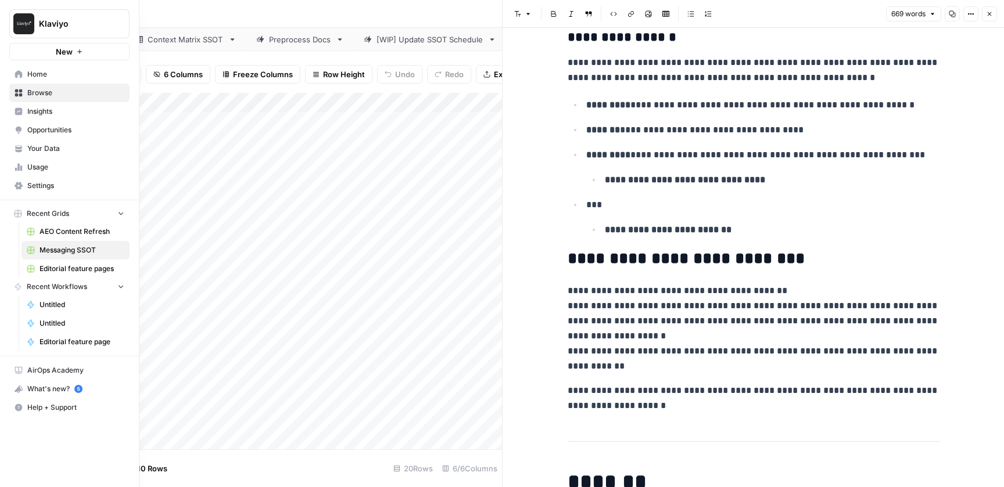
click at [16, 71] on icon at bounding box center [19, 74] width 8 height 8
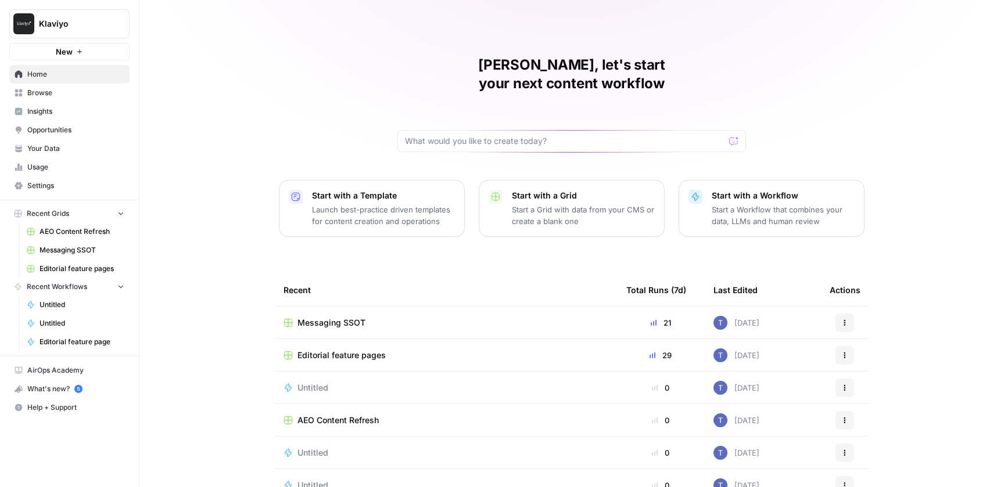
click at [74, 254] on span "Messaging SSOT" at bounding box center [81, 250] width 85 height 10
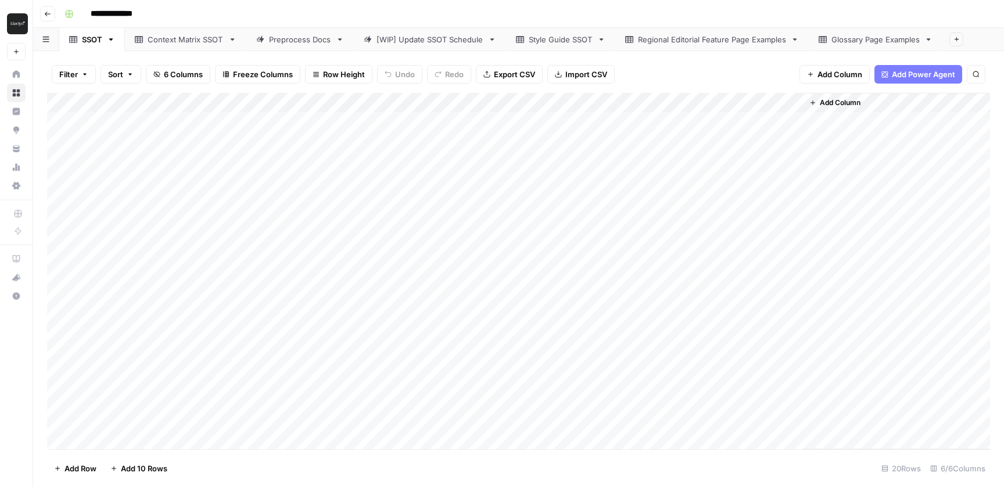
click at [680, 342] on div "Add Column" at bounding box center [518, 271] width 943 height 357
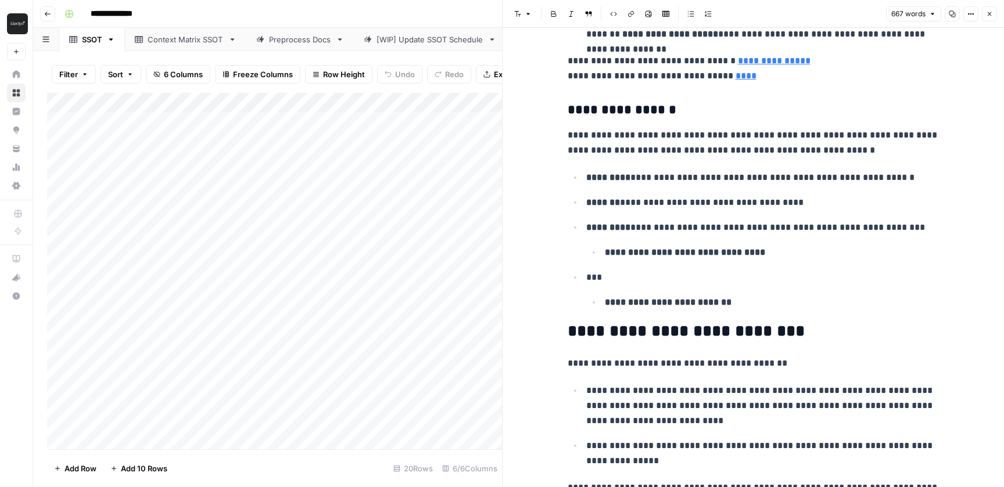
scroll to position [1935, 0]
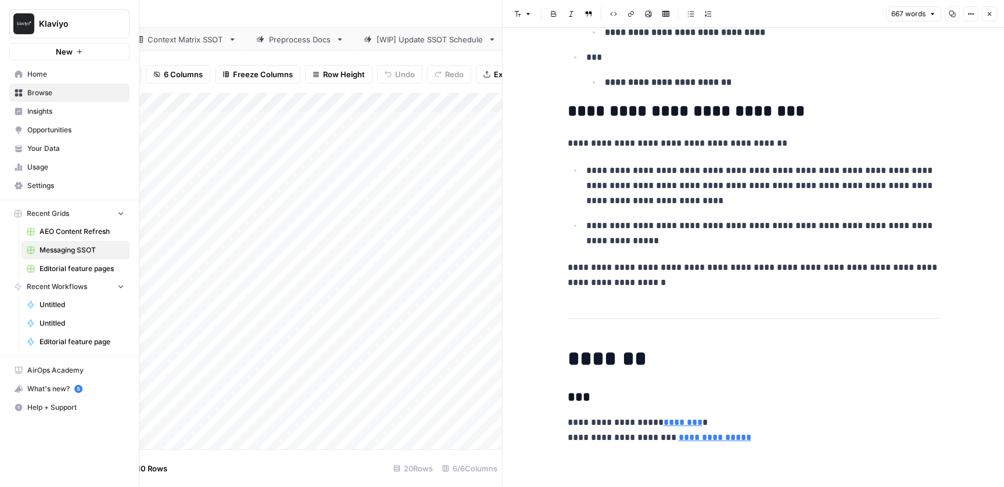
click at [83, 270] on span "Editorial feature pages" at bounding box center [81, 269] width 85 height 10
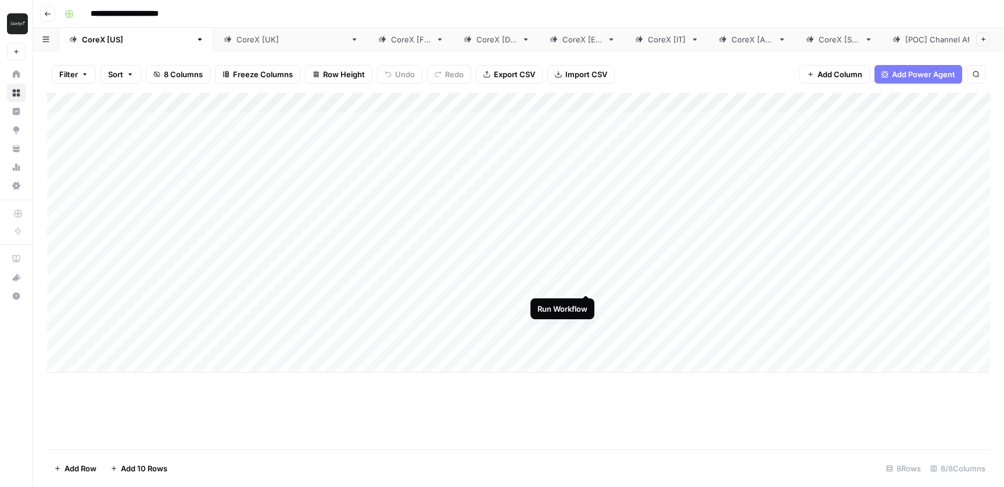
click at [586, 273] on div "Add Column" at bounding box center [518, 233] width 943 height 280
